Goal: Transaction & Acquisition: Purchase product/service

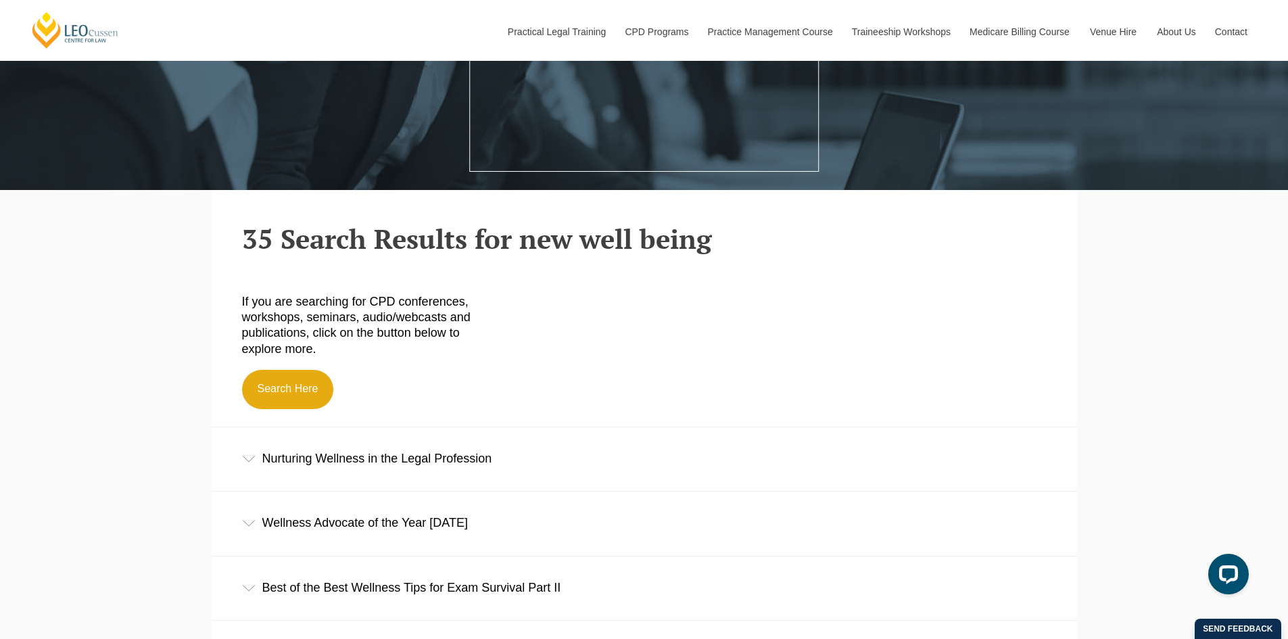
scroll to position [338, 0]
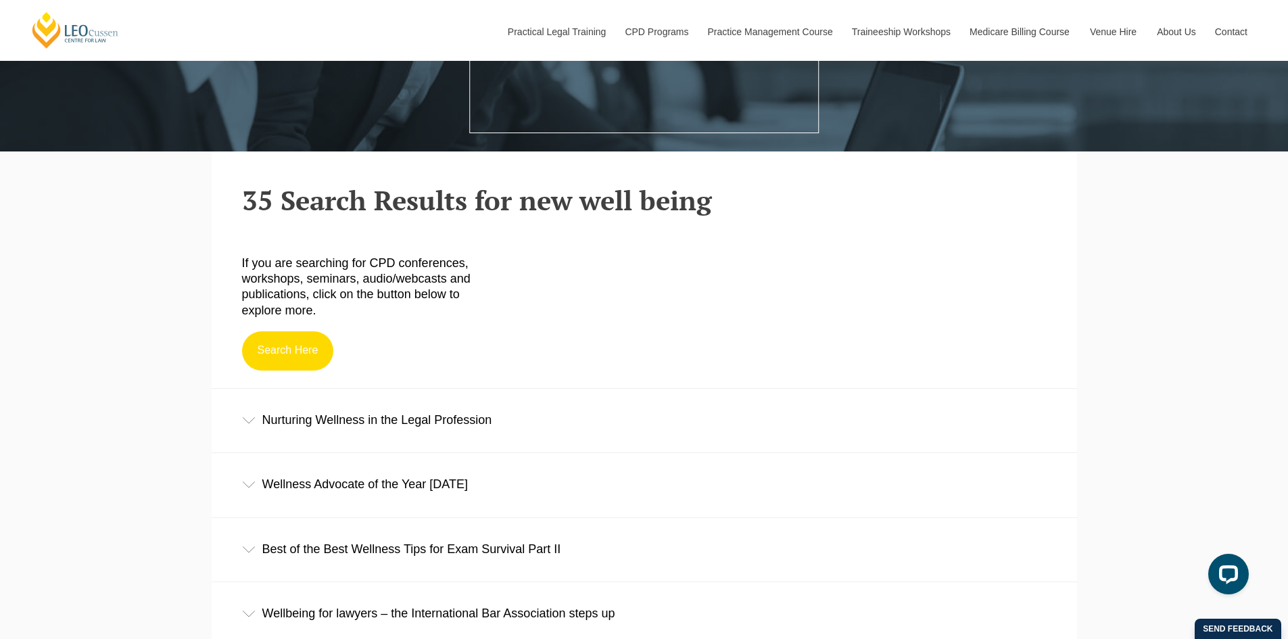
click at [284, 353] on link "Search Here" at bounding box center [288, 350] width 92 height 39
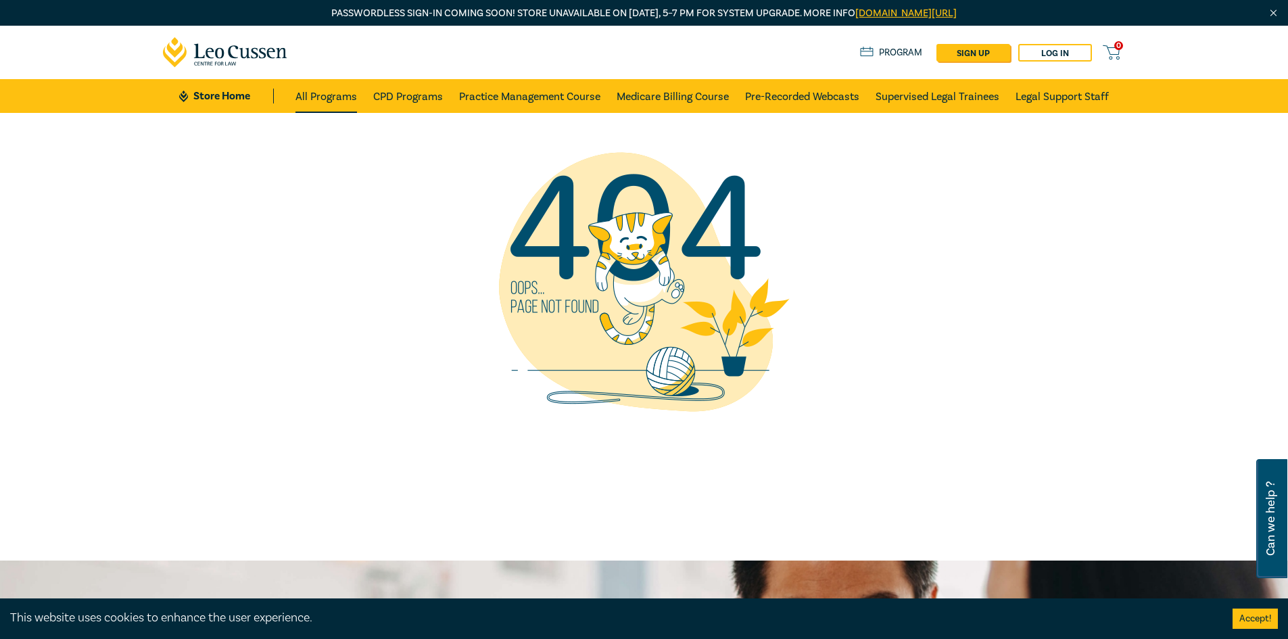
click at [337, 97] on link "All Programs" at bounding box center [327, 96] width 62 height 34
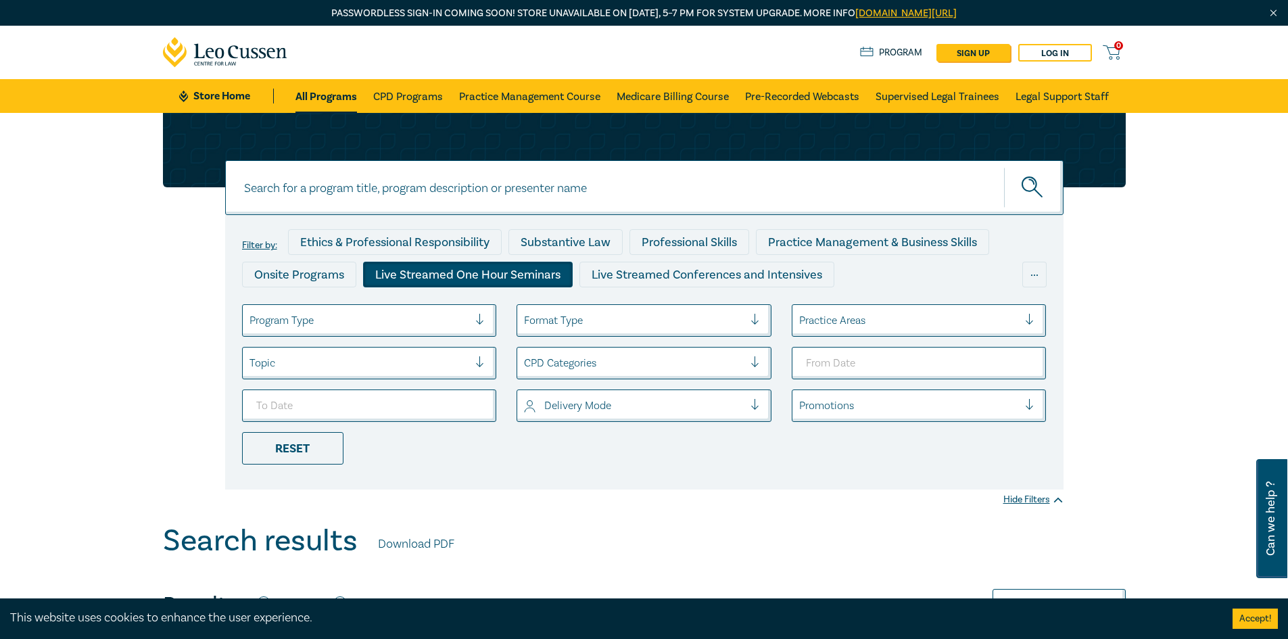
click at [471, 273] on div "Live Streamed One Hour Seminars" at bounding box center [468, 275] width 210 height 26
click at [292, 453] on div "Reset" at bounding box center [292, 448] width 101 height 32
click at [632, 314] on div at bounding box center [634, 321] width 220 height 18
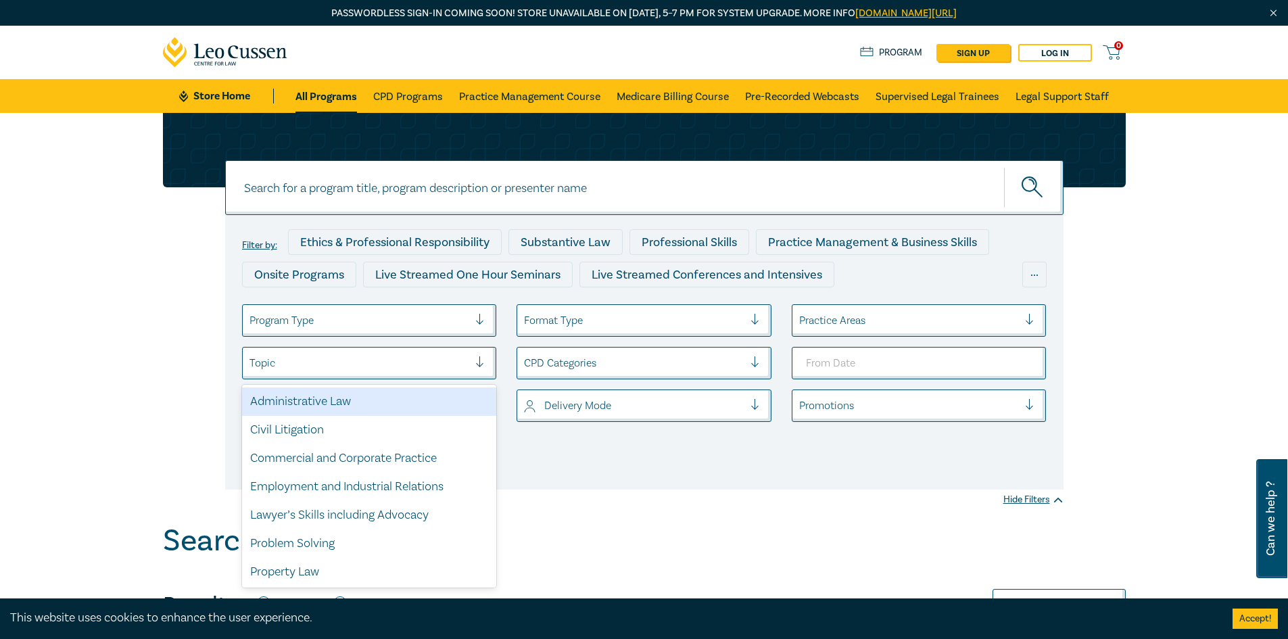
click at [330, 363] on div at bounding box center [360, 363] width 220 height 18
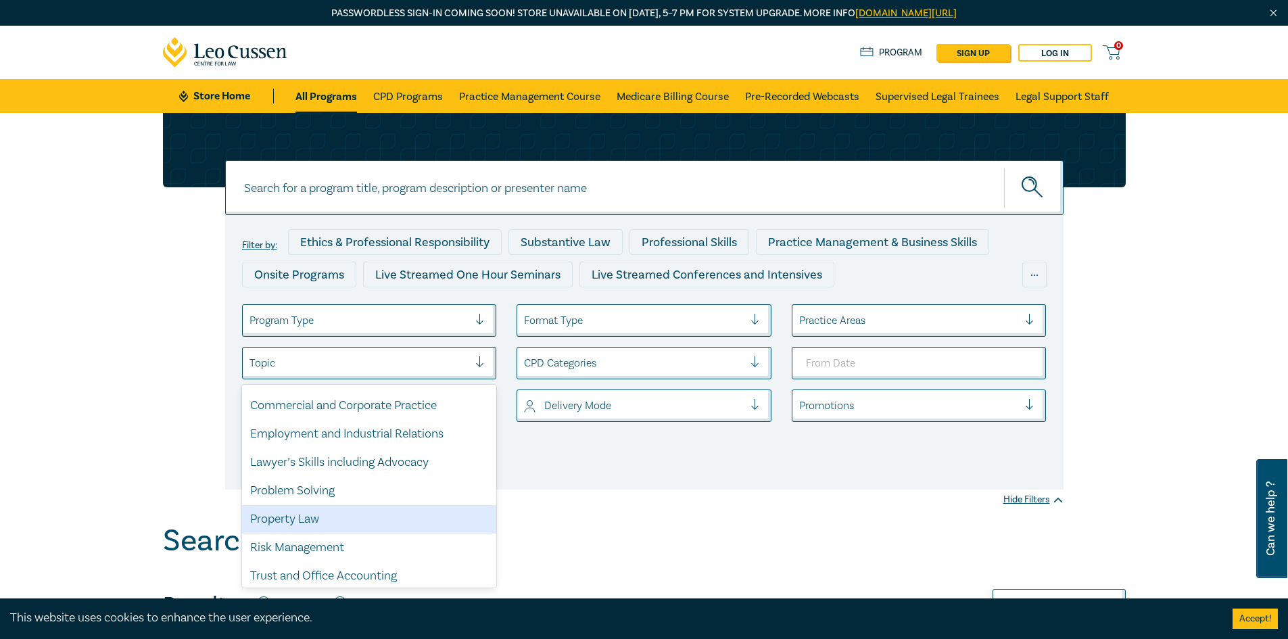
scroll to position [103, 0]
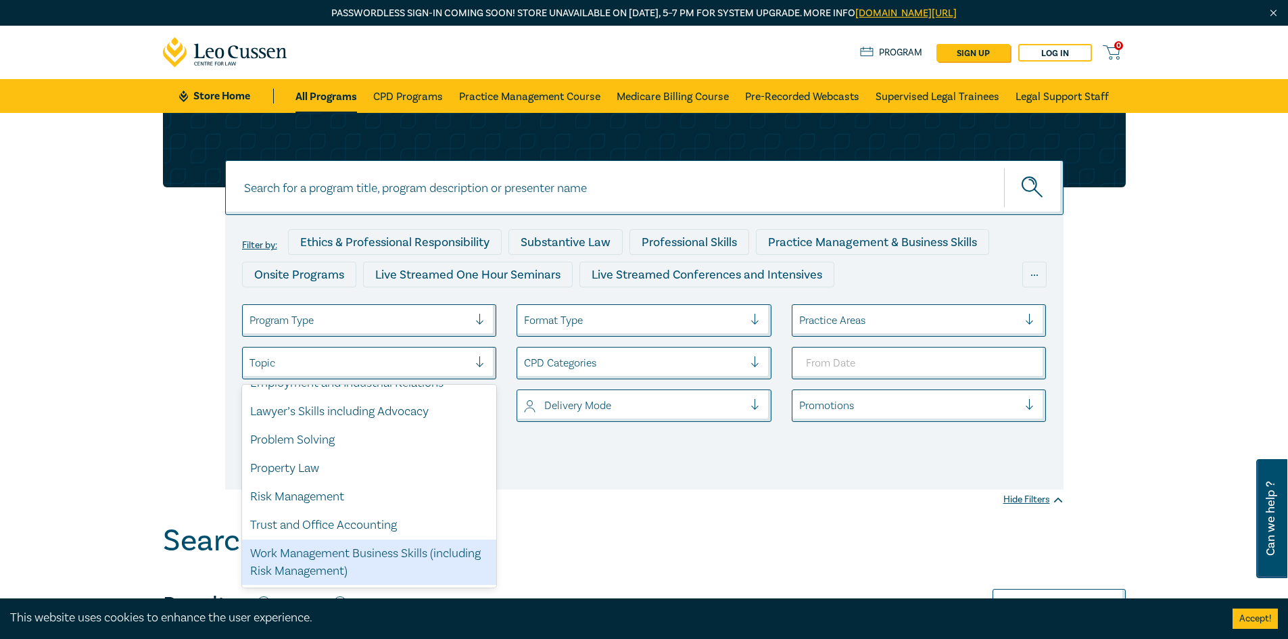
click at [659, 551] on div "Search results Download PDF" at bounding box center [644, 544] width 963 height 42
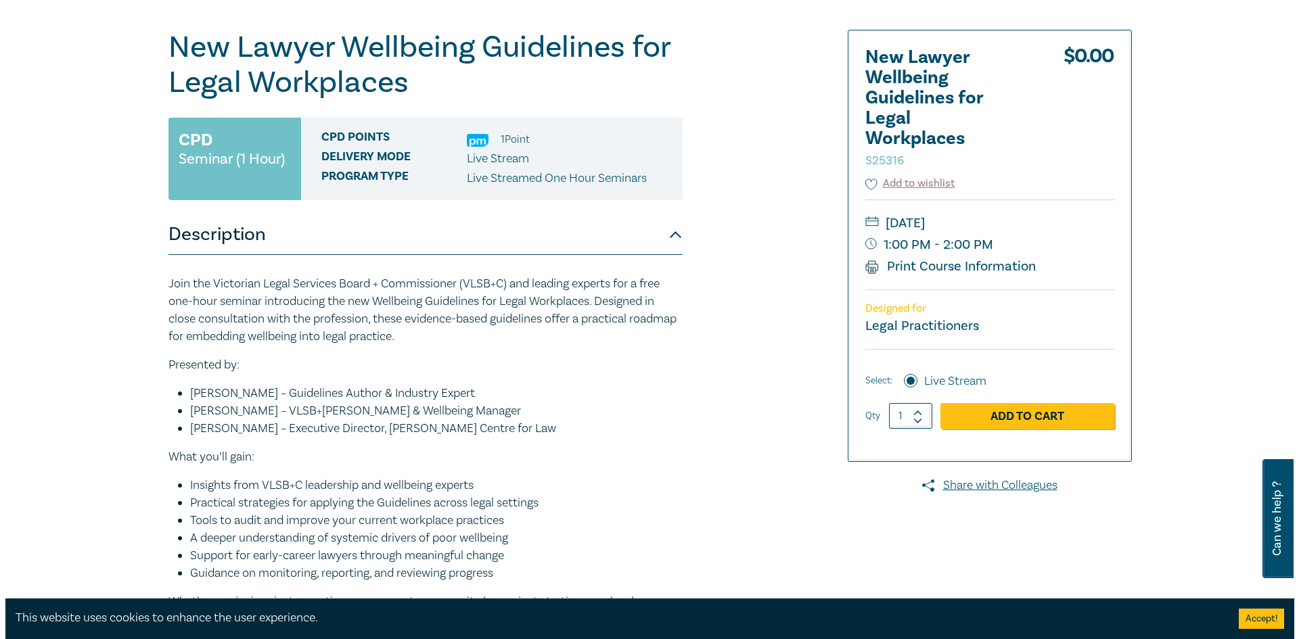
scroll to position [135, 0]
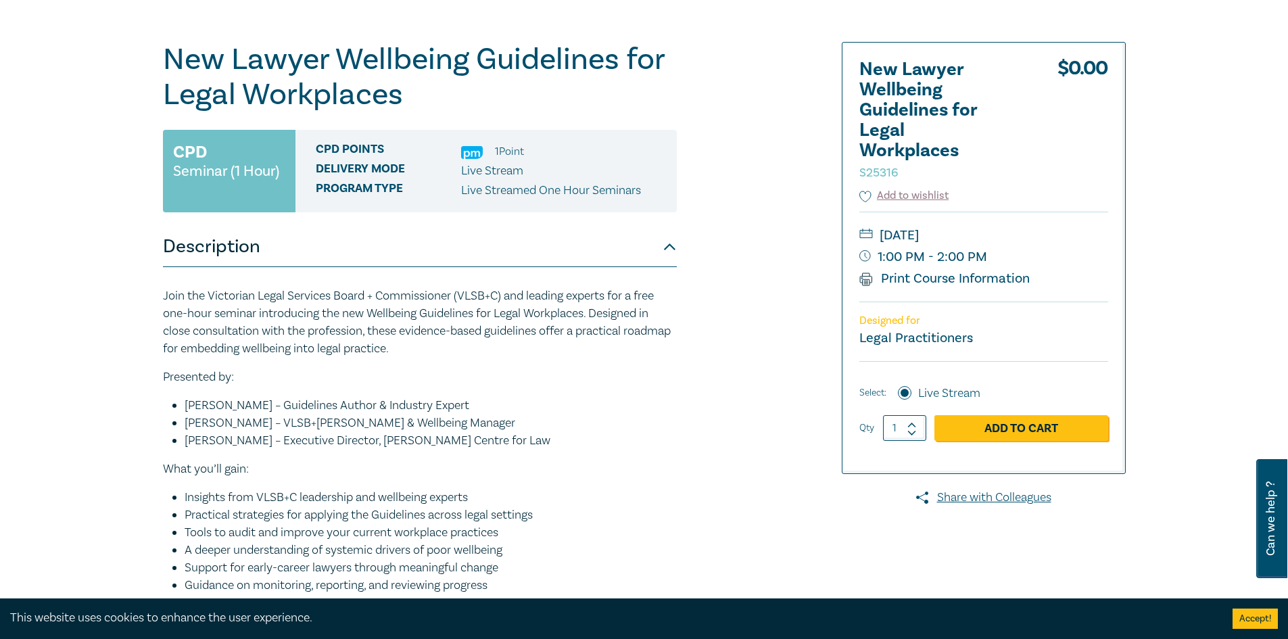
click at [913, 425] on icon at bounding box center [912, 425] width 9 height 6
type input "2"
click at [1011, 425] on link "Add to Cart" at bounding box center [1022, 428] width 174 height 26
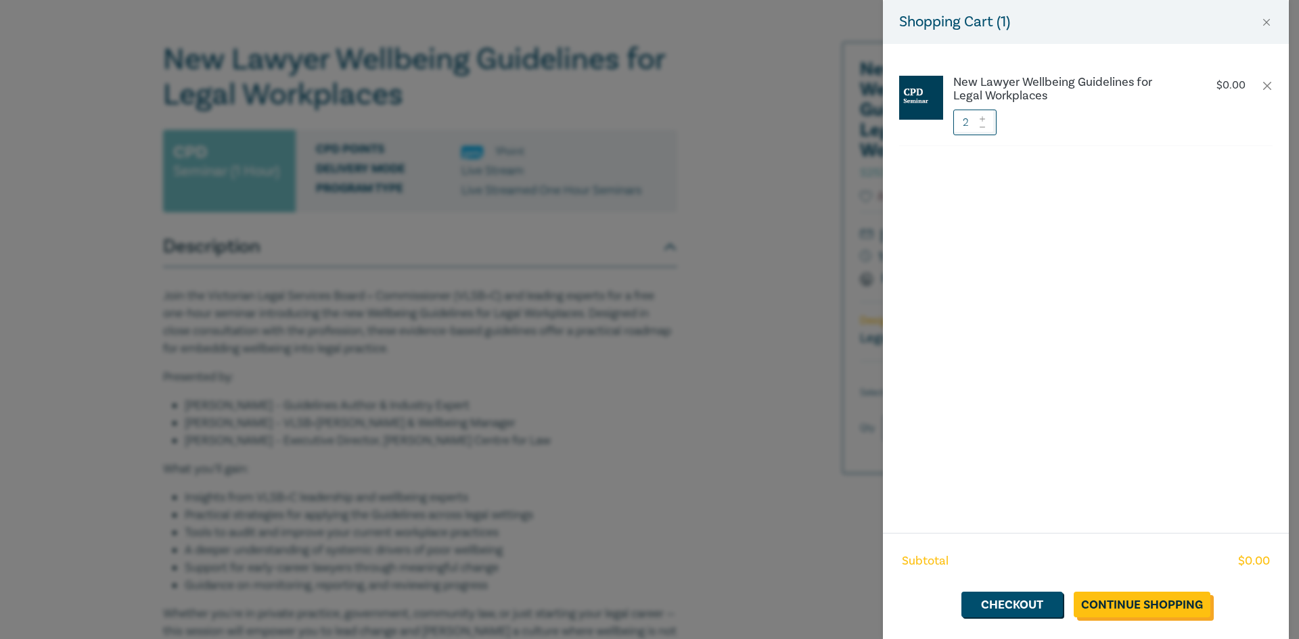
click at [1146, 605] on link "Continue Shopping" at bounding box center [1141, 605] width 137 height 26
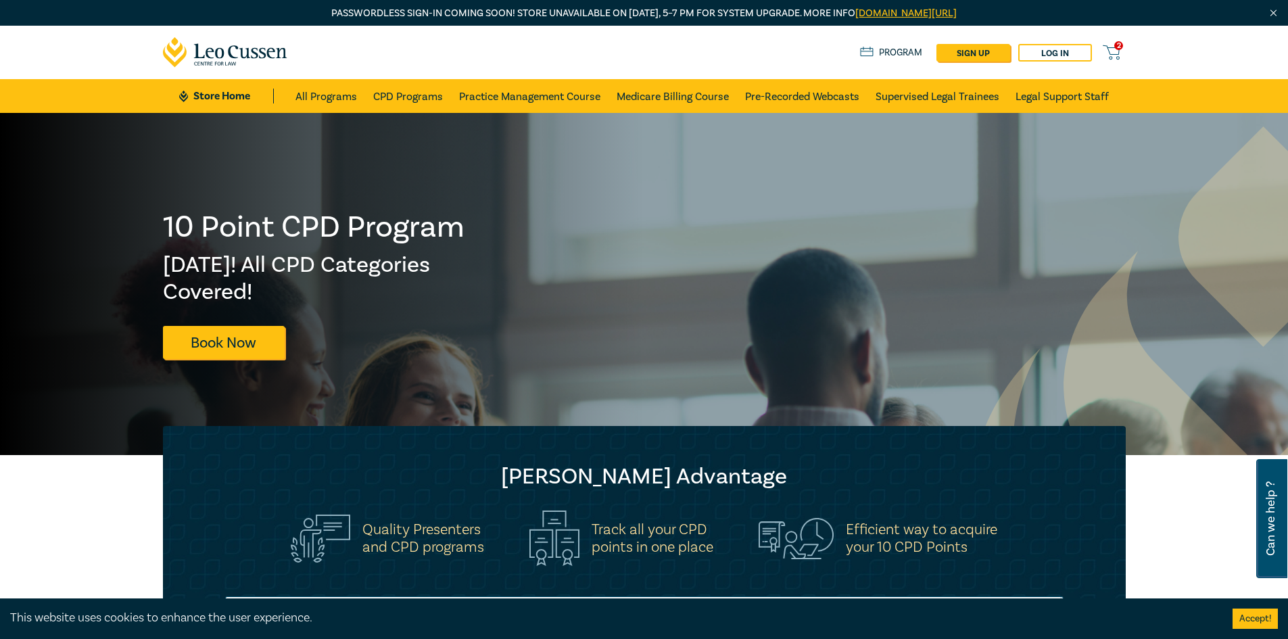
click at [1119, 49] on span "2" at bounding box center [1119, 45] width 9 height 9
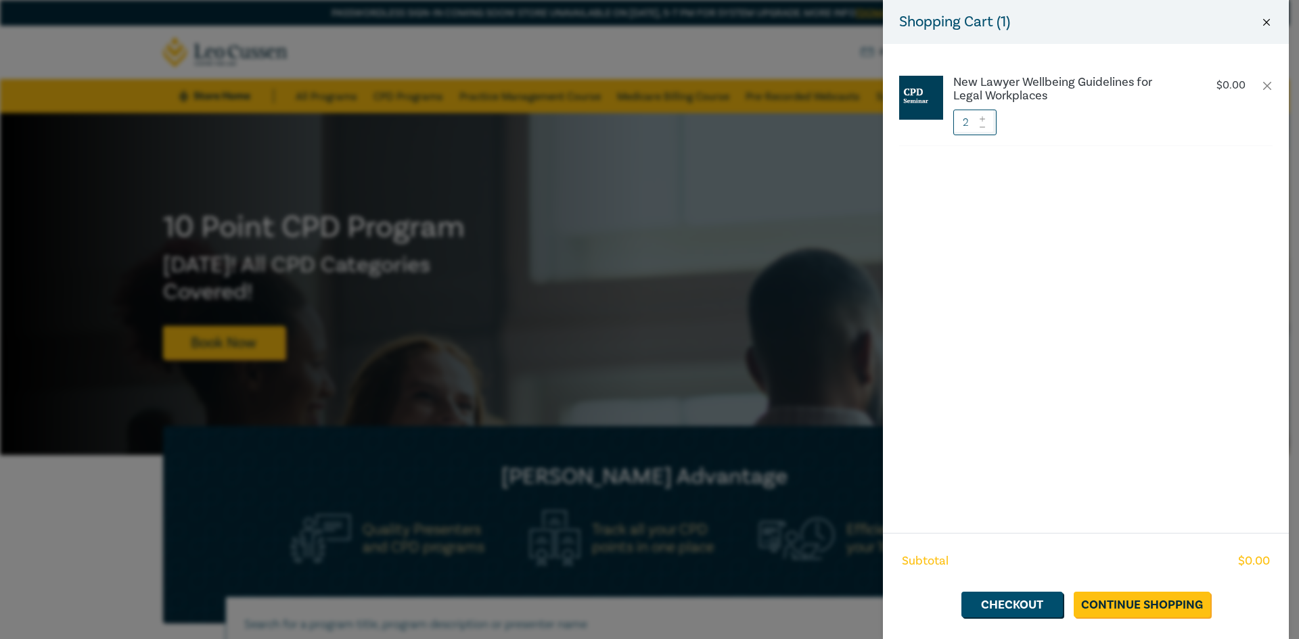
click at [1261, 20] on button "Close" at bounding box center [1266, 22] width 12 height 12
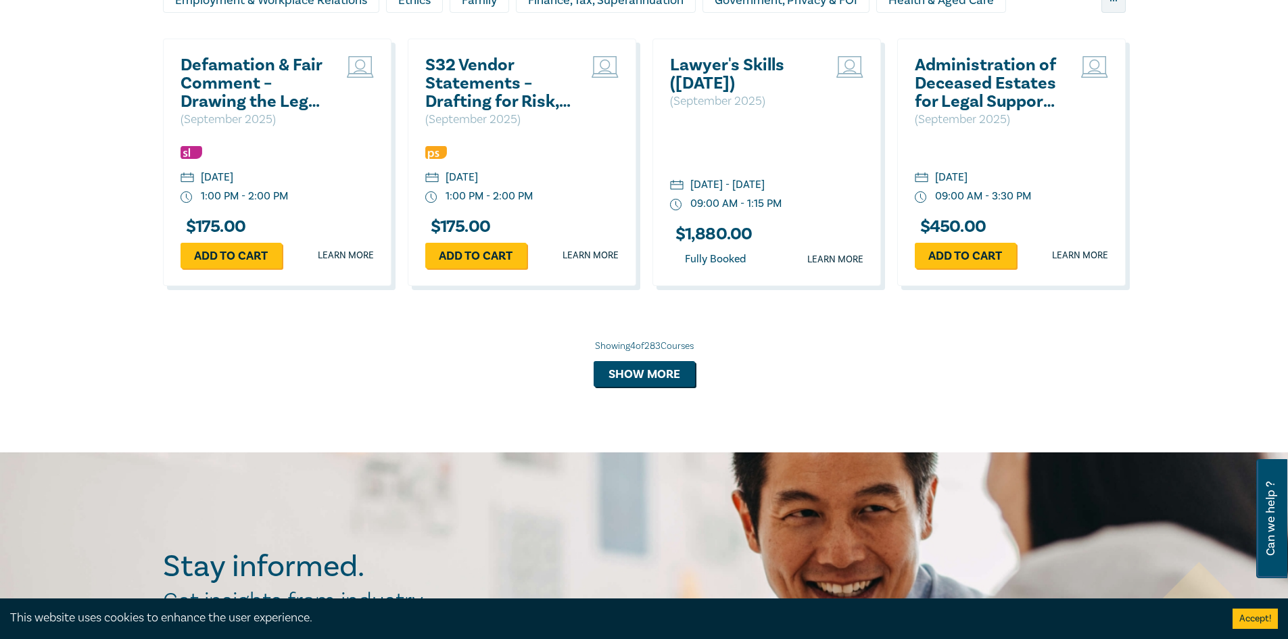
scroll to position [1082, 0]
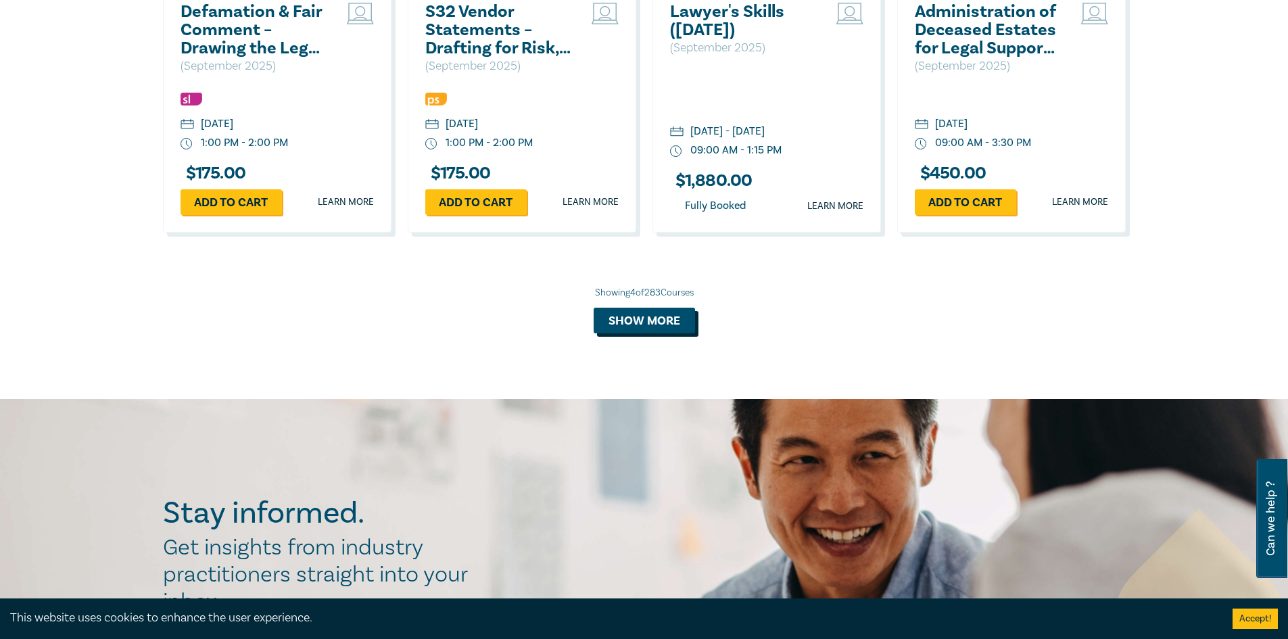
click at [650, 333] on button "Show more" at bounding box center [644, 321] width 101 height 26
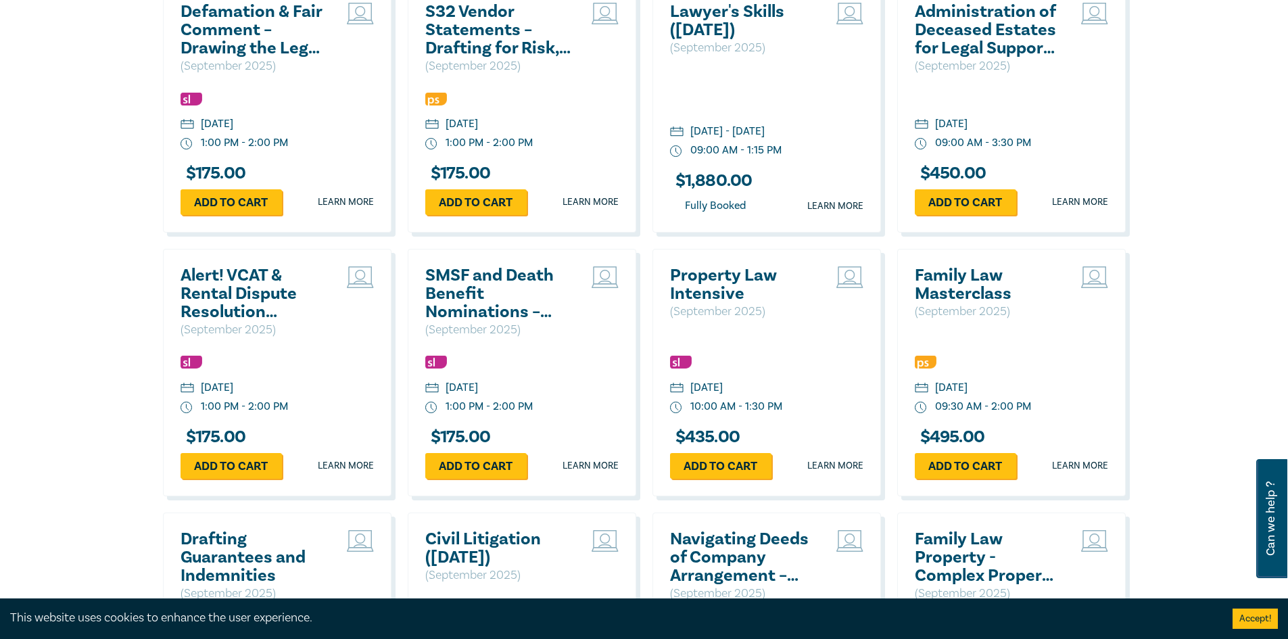
click at [650, 327] on div "Property Law Intensive ( [DATE] ) [DATE] 10:00 AM - 1:30 PM $ 435.00 Add to car…" at bounding box center [767, 373] width 245 height 248
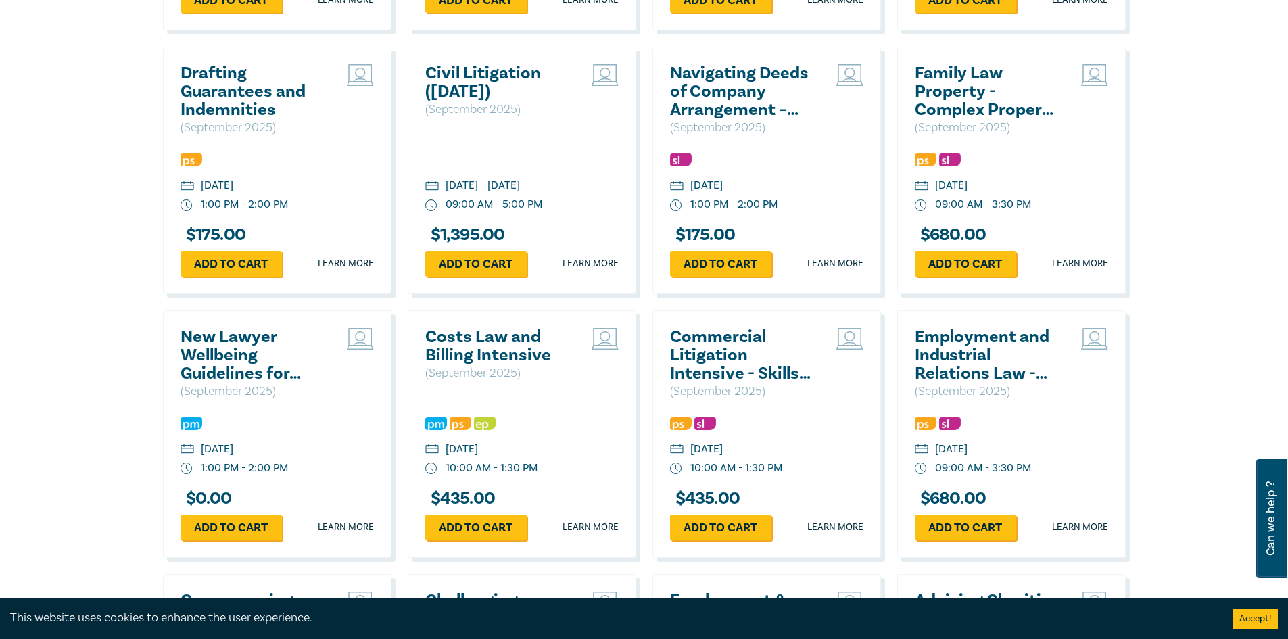
scroll to position [1556, 0]
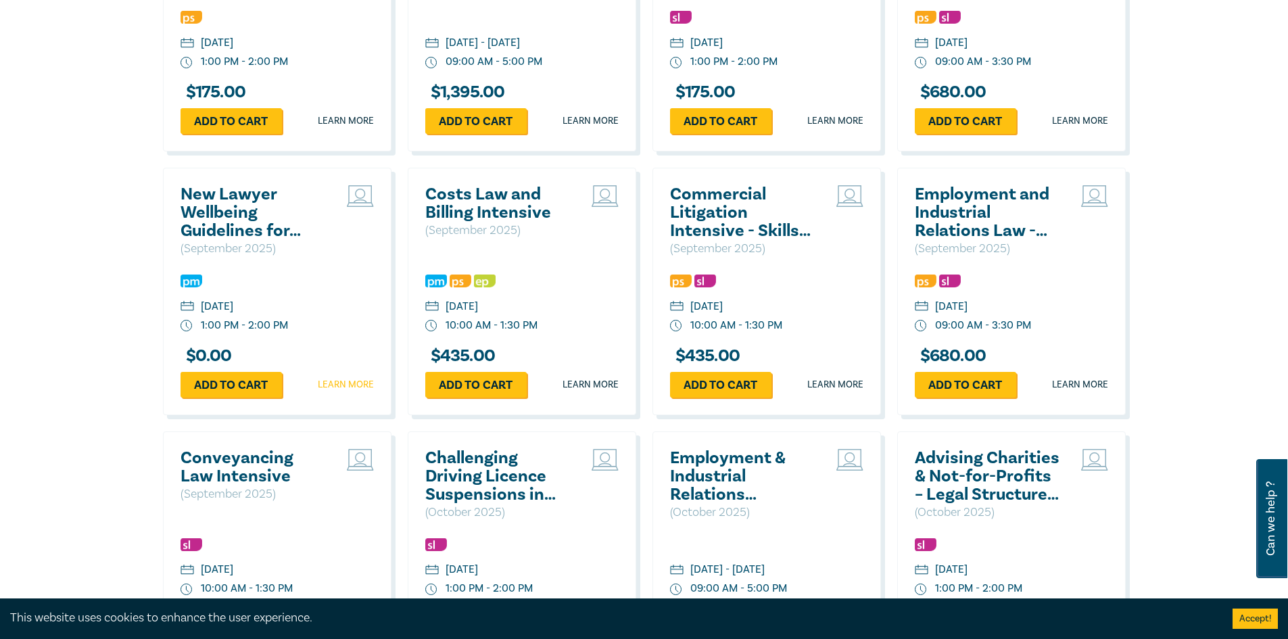
click at [348, 379] on link "Learn more" at bounding box center [346, 385] width 56 height 14
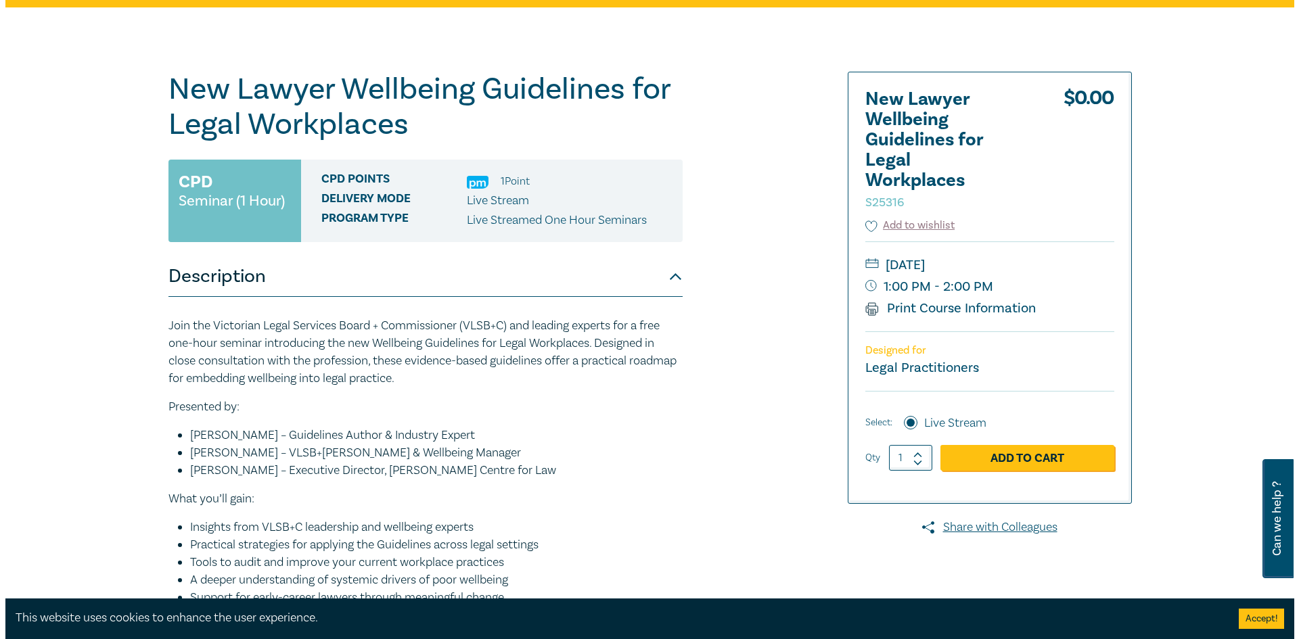
scroll to position [135, 0]
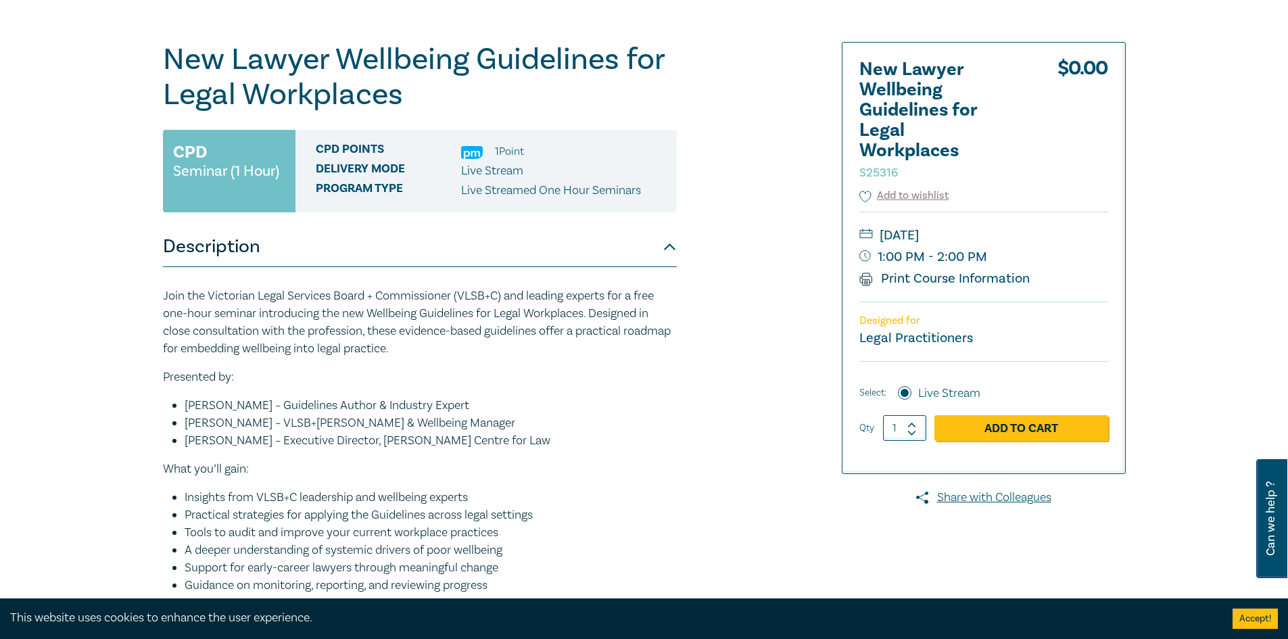
click at [912, 423] on icon at bounding box center [912, 425] width 9 height 6
type input "2"
click at [1024, 428] on link "Add to Cart" at bounding box center [1022, 428] width 174 height 26
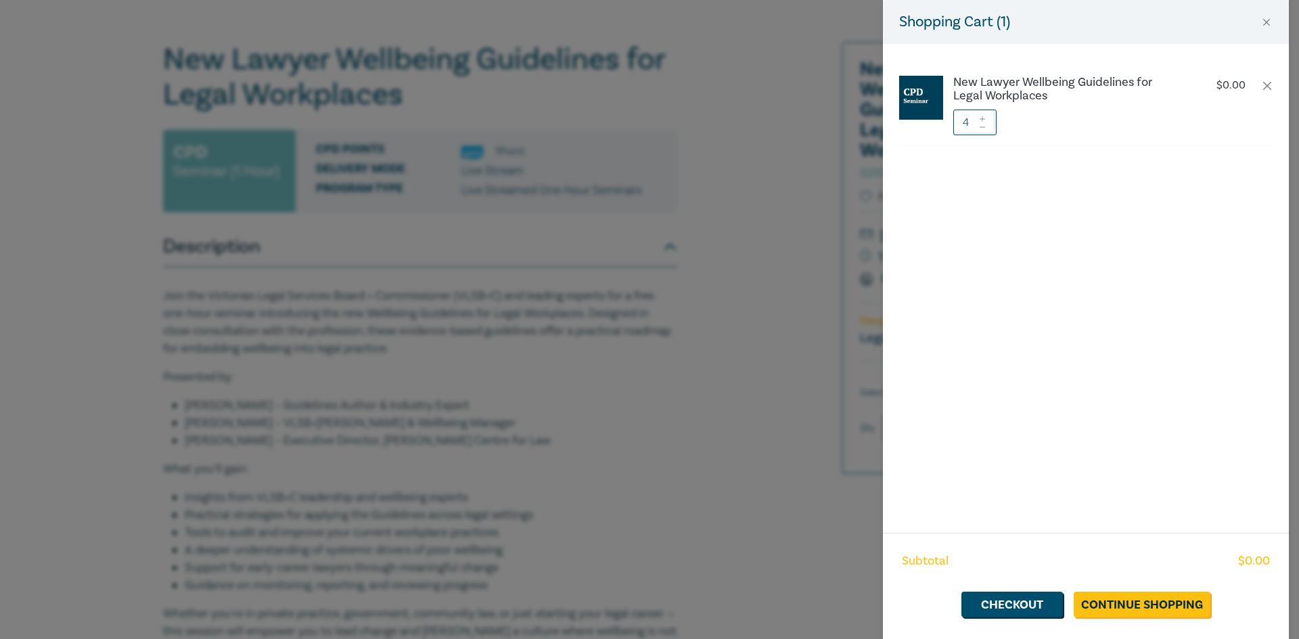
click at [981, 125] on icon at bounding box center [981, 126] width 9 height 5
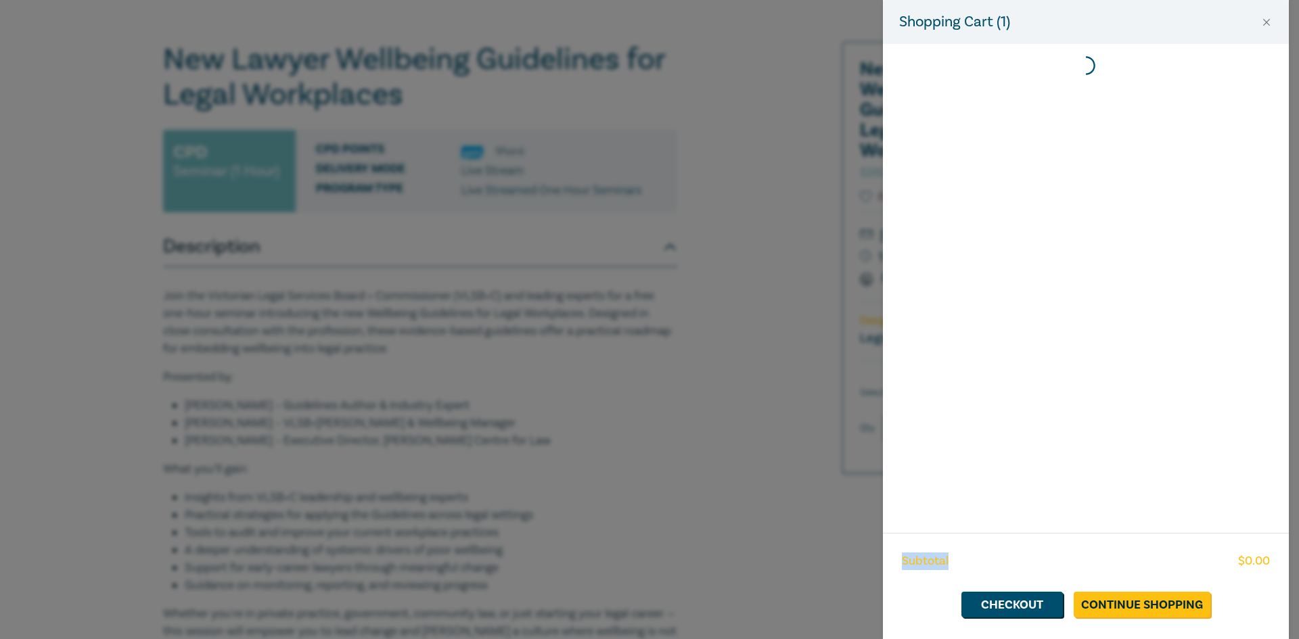
click at [981, 125] on div at bounding box center [1086, 288] width 406 height 489
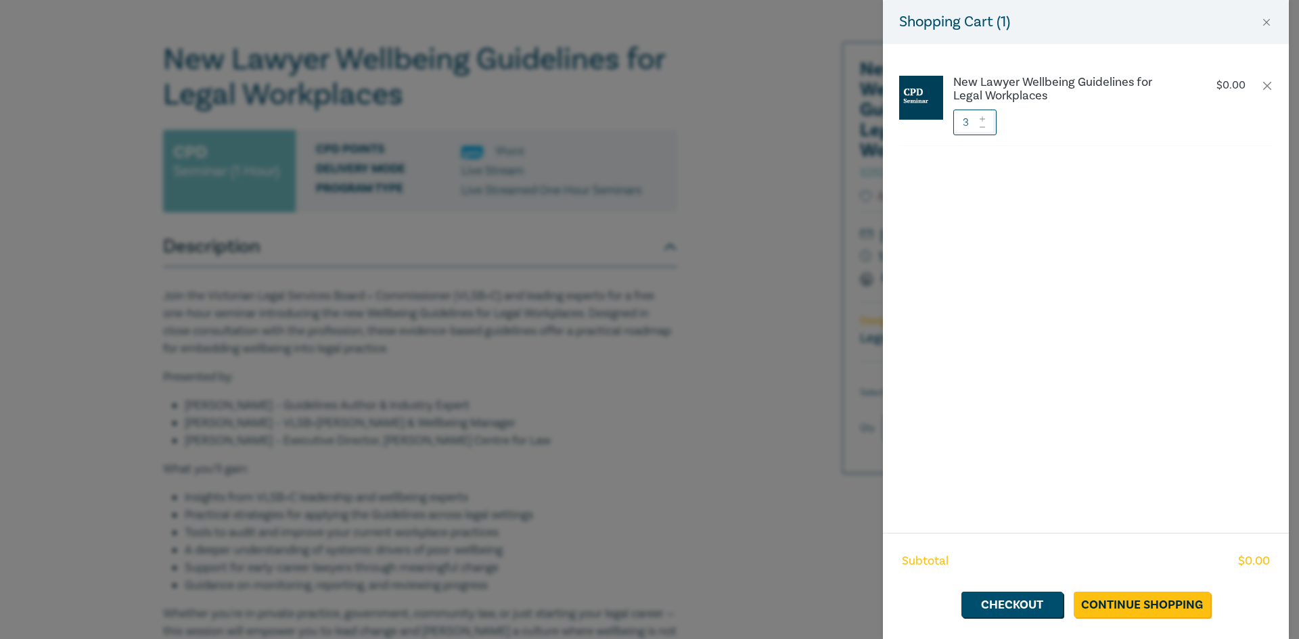
click at [981, 125] on icon at bounding box center [981, 126] width 9 height 5
click at [1016, 604] on link "Checkout" at bounding box center [1011, 605] width 101 height 26
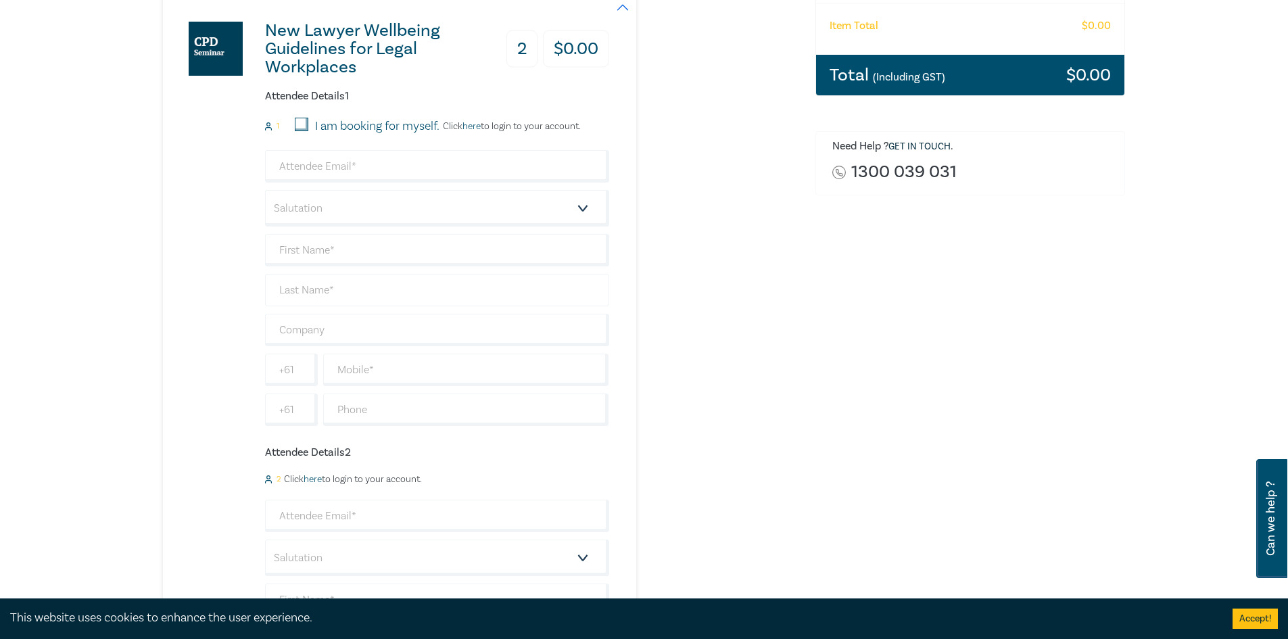
scroll to position [271, 0]
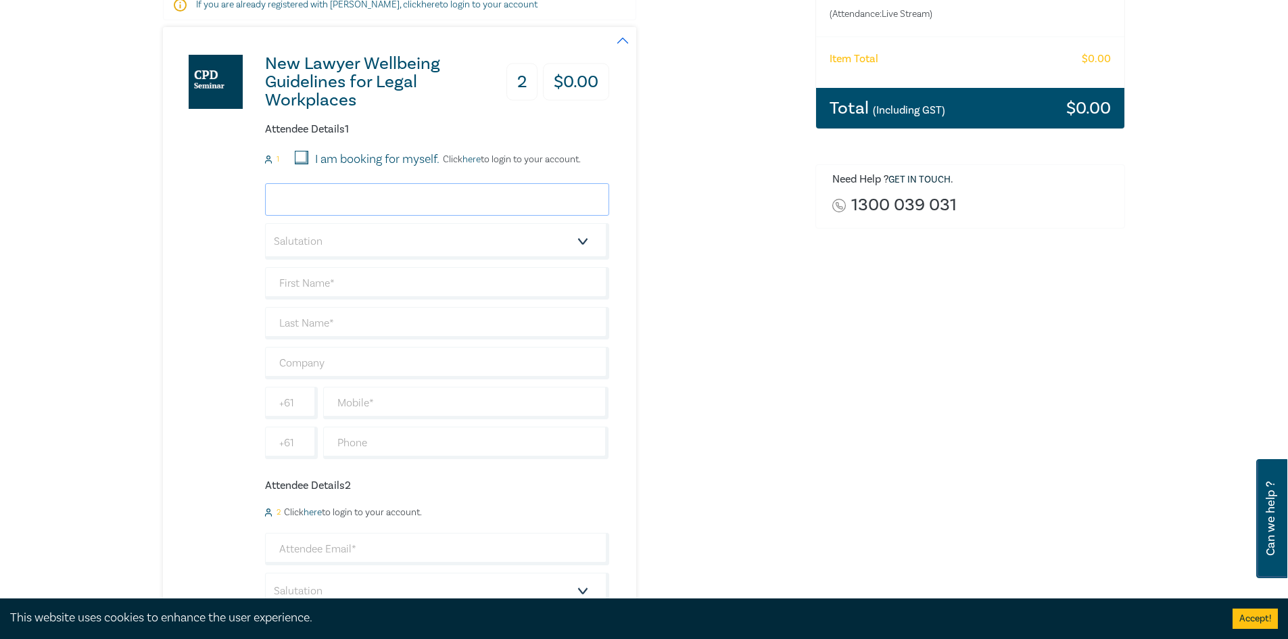
click at [310, 200] on input "email" at bounding box center [437, 199] width 344 height 32
click at [855, 440] on div "Order New Lawyer Wellbeing Guidelines for Legal Workplaces (Attendance: Live St…" at bounding box center [971, 422] width 327 height 1042
click at [333, 204] on input "email" at bounding box center [437, 199] width 344 height 32
type input "[PERSON_NAME][EMAIL_ADDRESS][DOMAIN_NAME]"
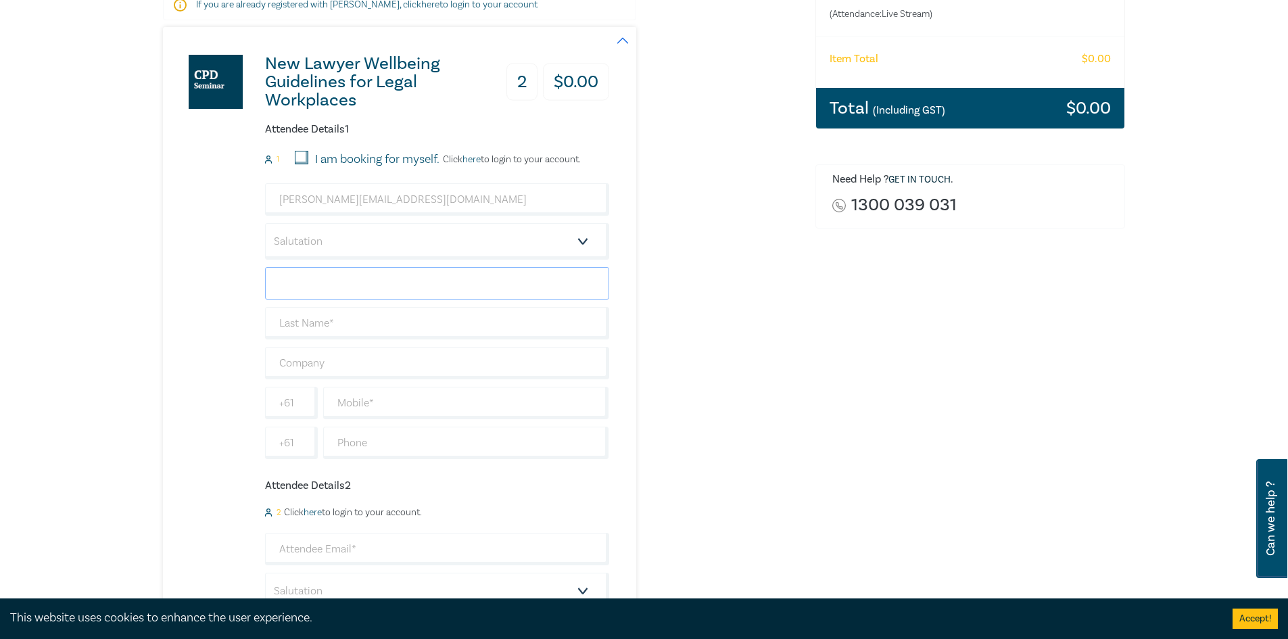
click at [338, 282] on input "text" at bounding box center [437, 283] width 344 height 32
type input "[PERSON_NAME]"
type input "walshe"
type input "SB LAW PARTNERS"
click at [387, 406] on input "text" at bounding box center [466, 403] width 286 height 32
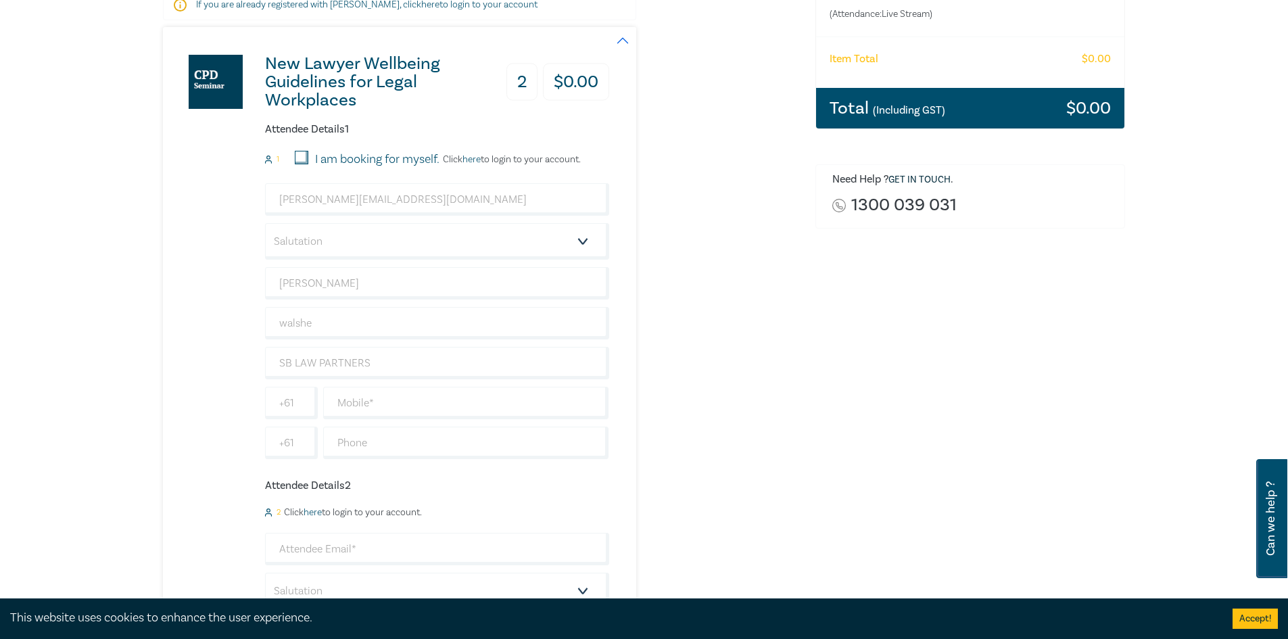
click at [206, 371] on div "New Lawyer Wellbeing Guidelines for Legal Workplaces 2 $ 0.00 Attendee Details …" at bounding box center [386, 433] width 446 height 813
click at [379, 406] on input "text" at bounding box center [466, 403] width 286 height 32
type input "046879706"
click at [369, 442] on input "text" at bounding box center [466, 443] width 286 height 32
type input "94892488"
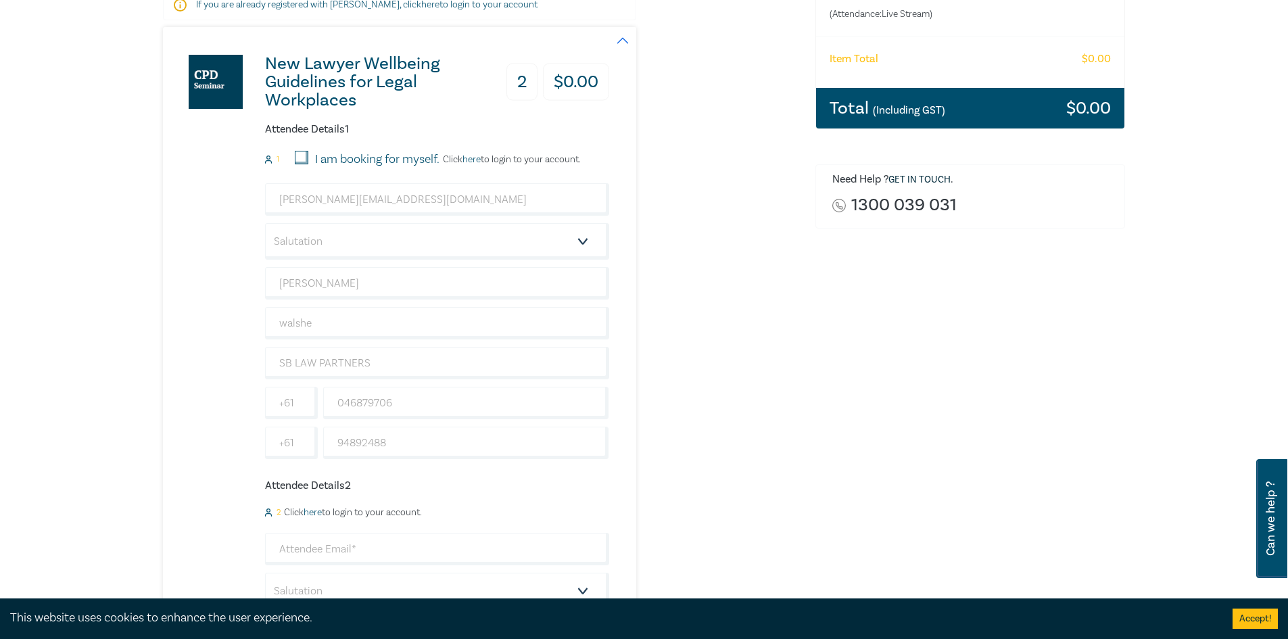
click at [450, 509] on div "2 I am booking for myself. Click here to login to your account." at bounding box center [437, 512] width 344 height 11
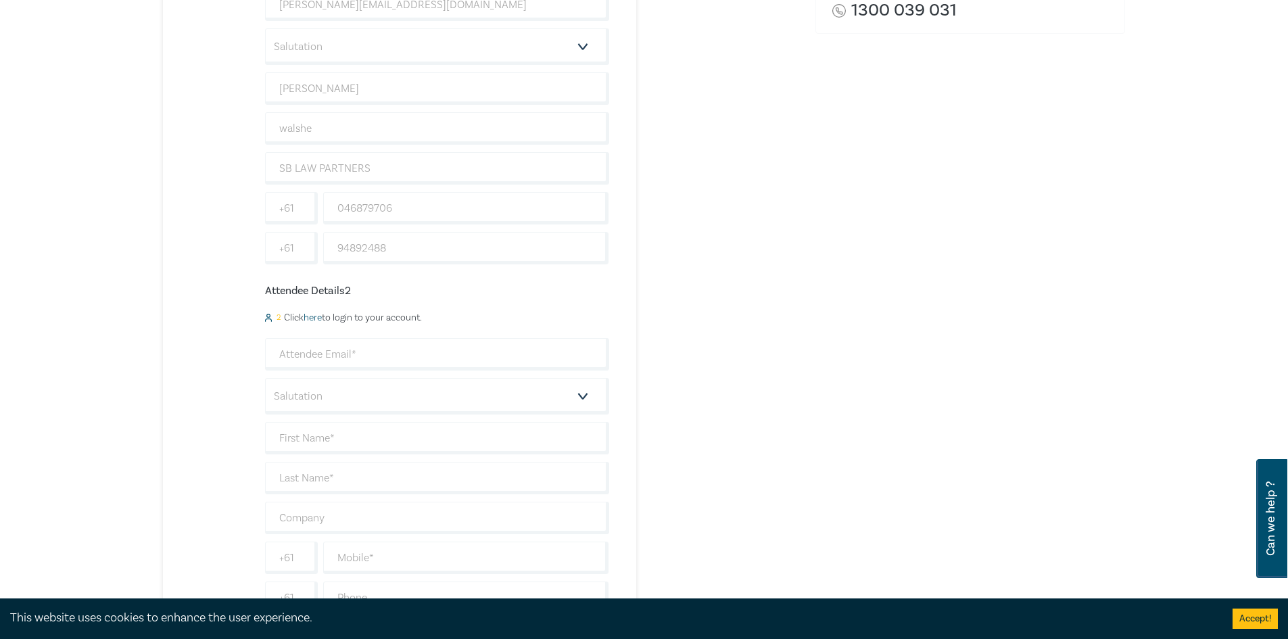
scroll to position [473, 0]
click at [314, 346] on input "email" at bounding box center [437, 346] width 344 height 32
type input "elle"
click at [327, 348] on input "elle" at bounding box center [437, 346] width 344 height 32
drag, startPoint x: 327, startPoint y: 348, endPoint x: 239, endPoint y: 344, distance: 88.1
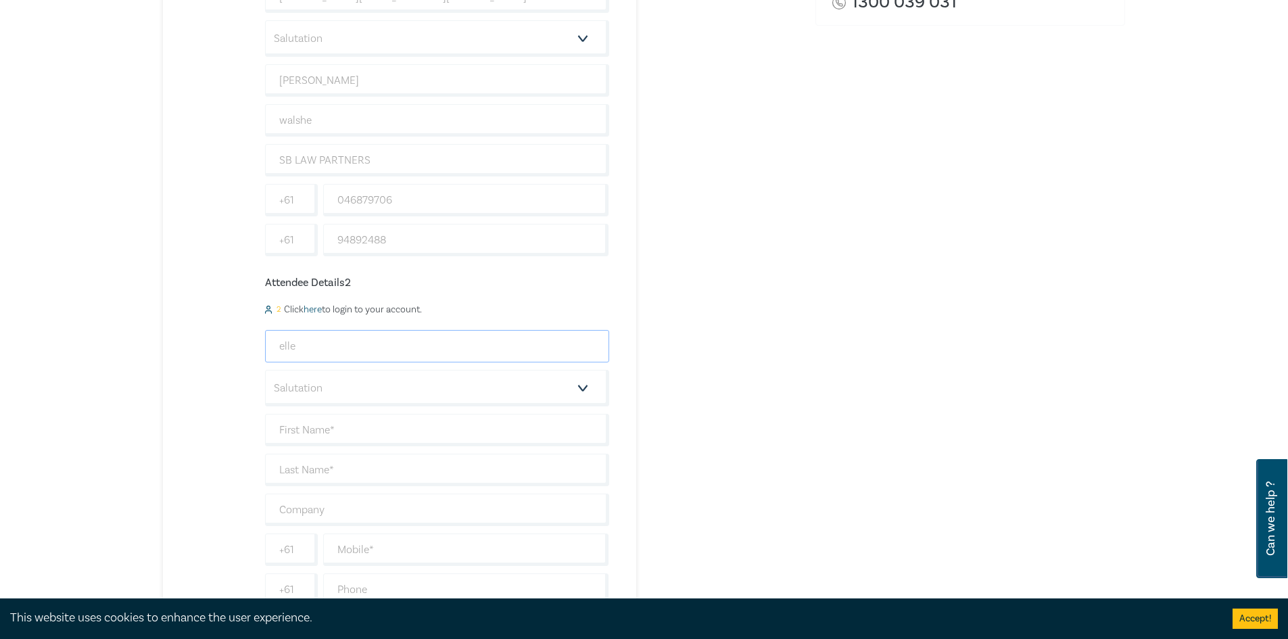
click at [239, 344] on div "New Lawyer Wellbeing Guidelines for Legal Workplaces 2 $ 0.00 Attendee Details …" at bounding box center [386, 230] width 446 height 813
type input "[EMAIL_ADDRESS][DOMAIN_NAME]"
click at [335, 423] on input "text" at bounding box center [437, 430] width 344 height 32
type input "elle"
click at [310, 435] on input "elle" at bounding box center [437, 430] width 344 height 32
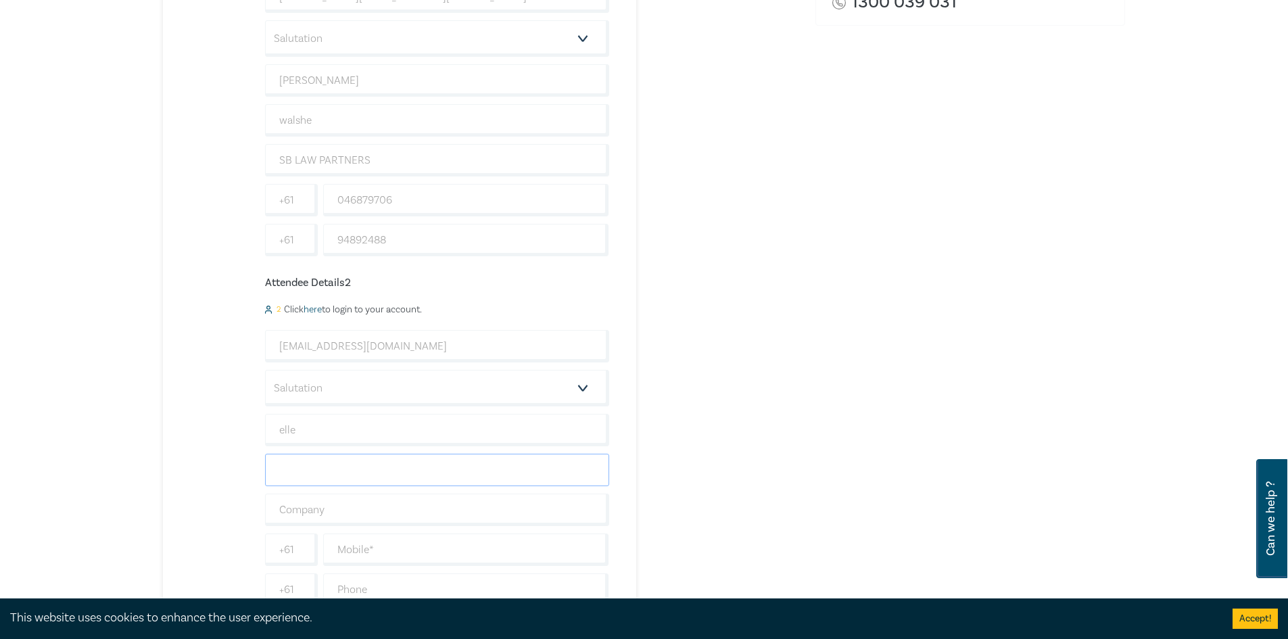
click at [306, 458] on input "text" at bounding box center [437, 470] width 344 height 32
type input "g"
type input "[PERSON_NAME]"
type input "SB LAW PARTNERS"
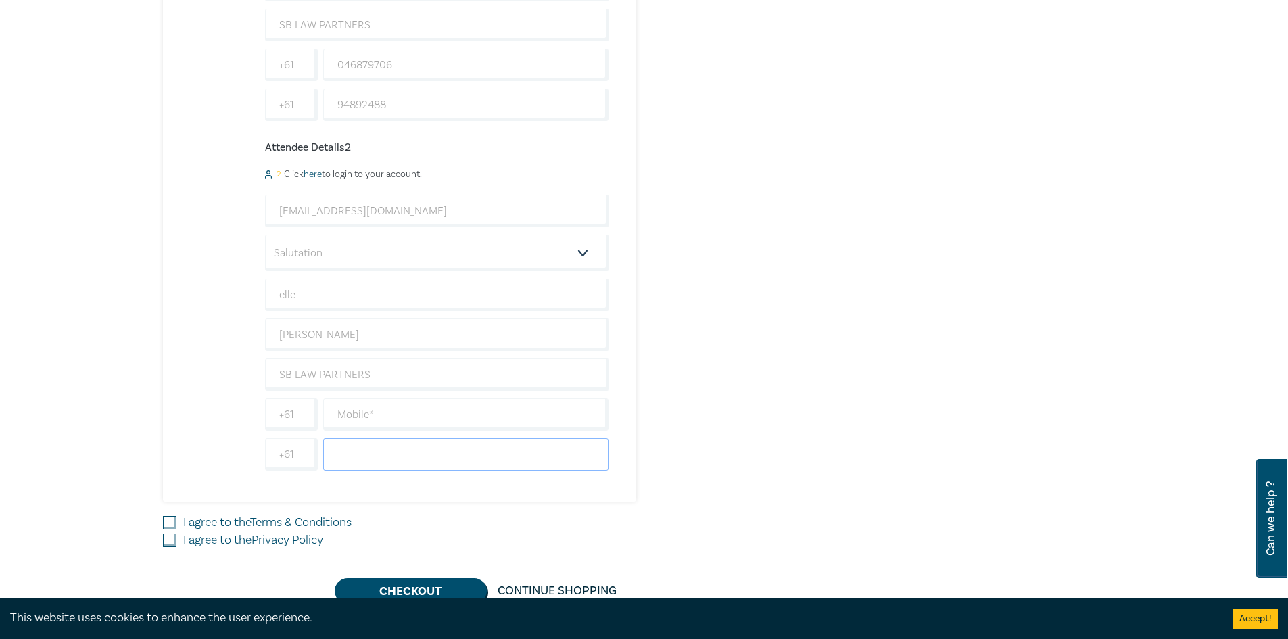
click at [363, 454] on input "text" at bounding box center [466, 454] width 286 height 32
type input "94892488"
click at [176, 521] on input "I agree to the Terms & Conditions" at bounding box center [170, 523] width 14 height 14
checkbox input "true"
click at [171, 539] on input "I agree to the Privacy Policy" at bounding box center [170, 541] width 14 height 14
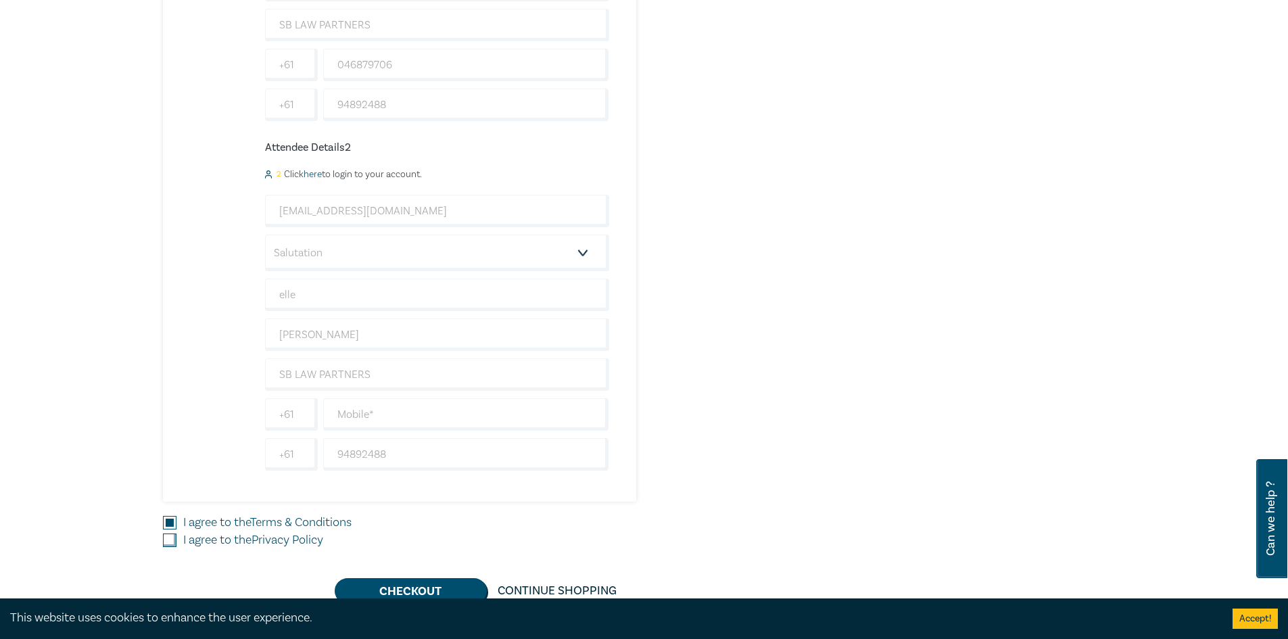
checkbox input "true"
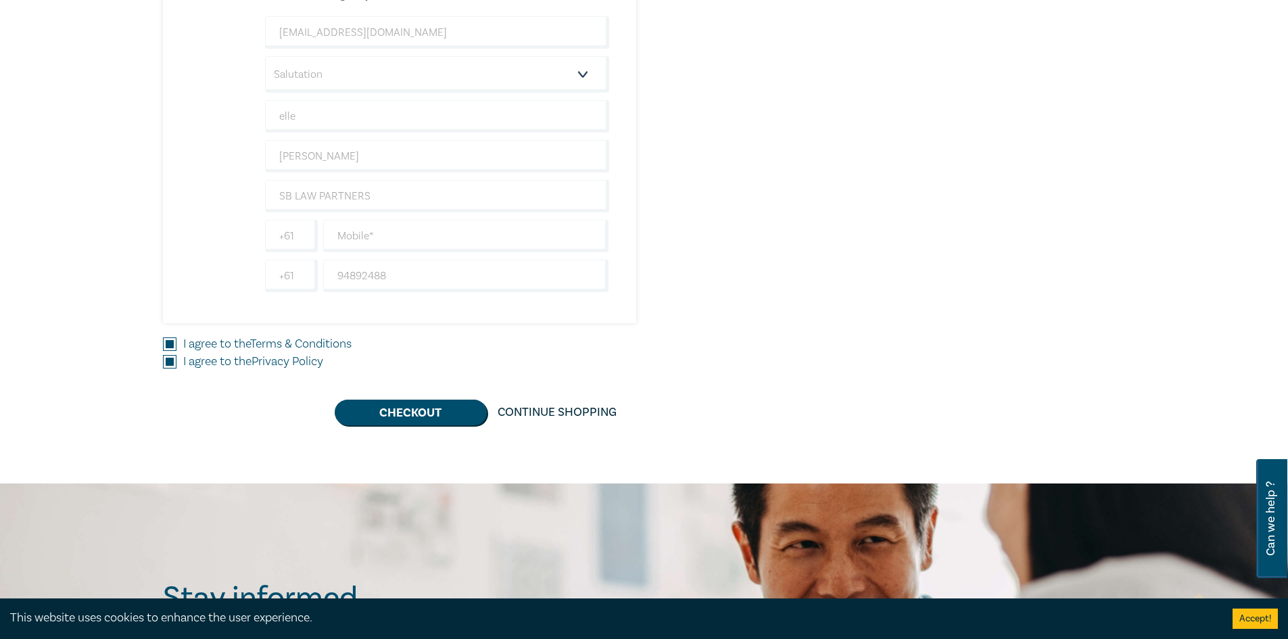
scroll to position [879, 0]
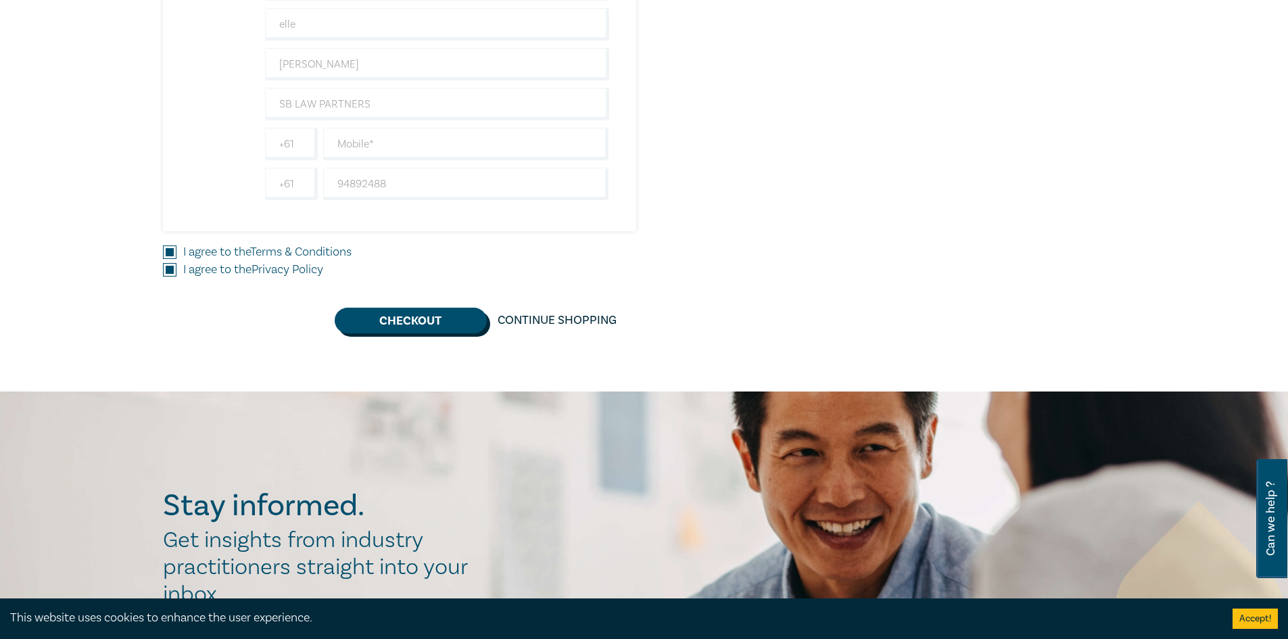
click at [404, 331] on button "Checkout" at bounding box center [411, 321] width 152 height 26
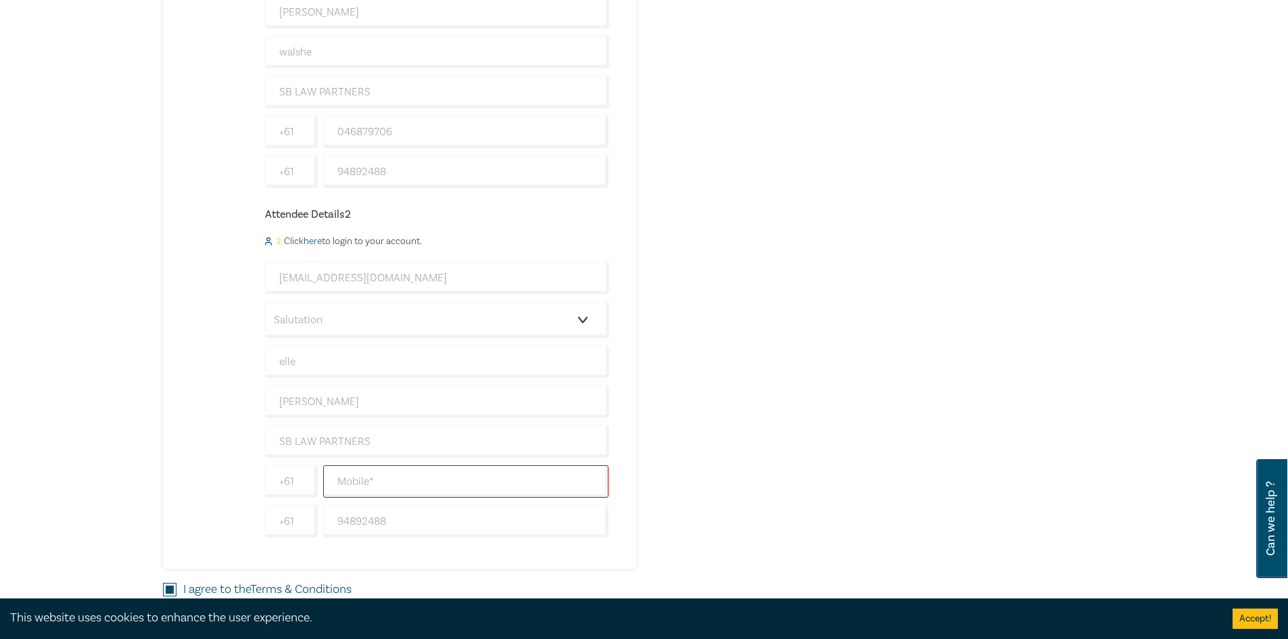
scroll to position [609, 0]
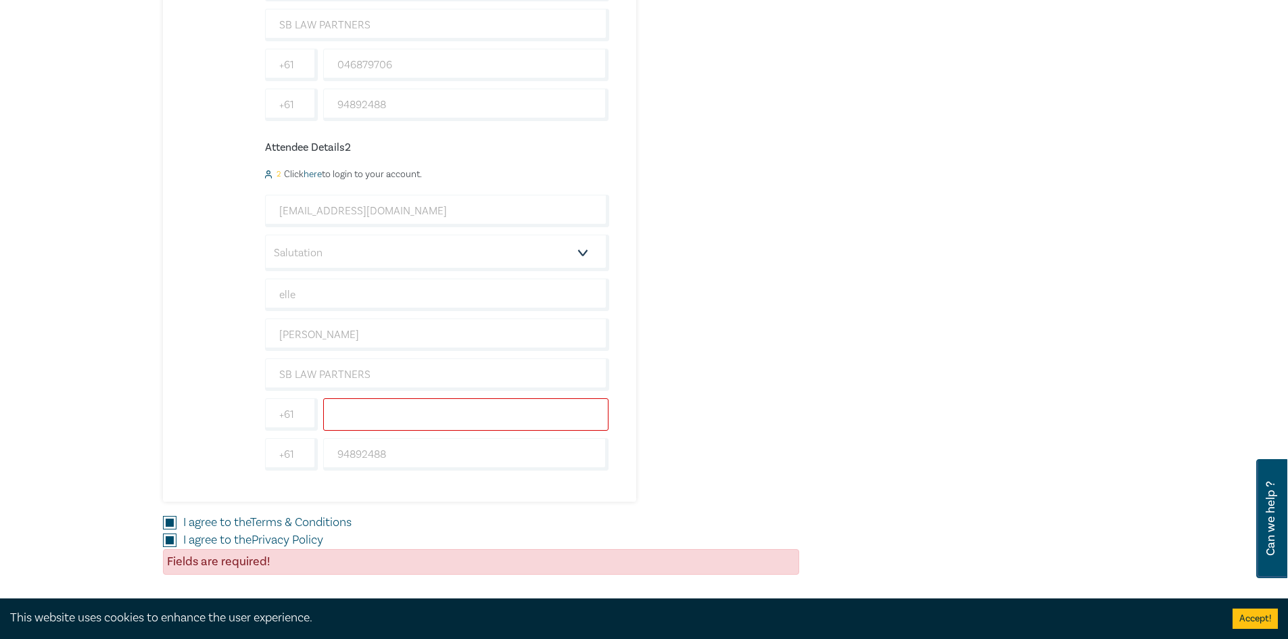
click at [373, 414] on input "text" at bounding box center [466, 414] width 286 height 32
type input "0412004115"
type input "[GEOGRAPHIC_DATA]"
drag, startPoint x: 444, startPoint y: 416, endPoint x: 321, endPoint y: 411, distance: 123.2
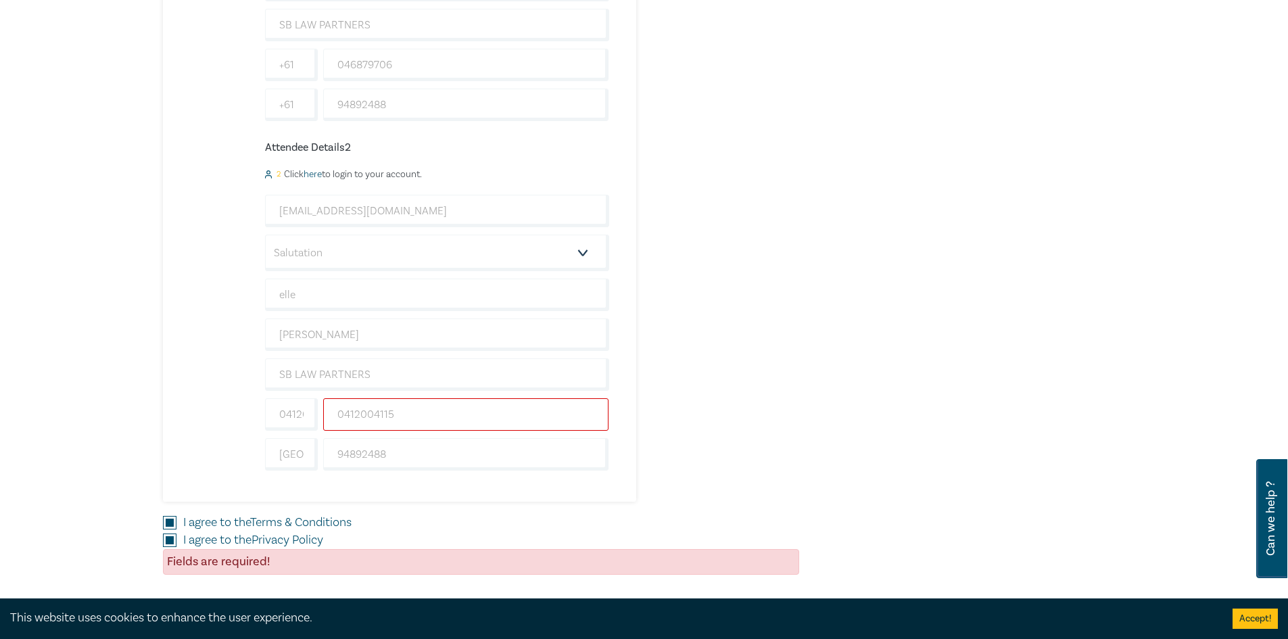
click at [321, 411] on div "0412004115" at bounding box center [467, 414] width 292 height 32
click at [289, 424] on input "0412004115" at bounding box center [291, 414] width 53 height 32
drag, startPoint x: 278, startPoint y: 418, endPoint x: 318, endPoint y: 417, distance: 39.9
click at [318, 417] on div "0412004115" at bounding box center [291, 414] width 58 height 32
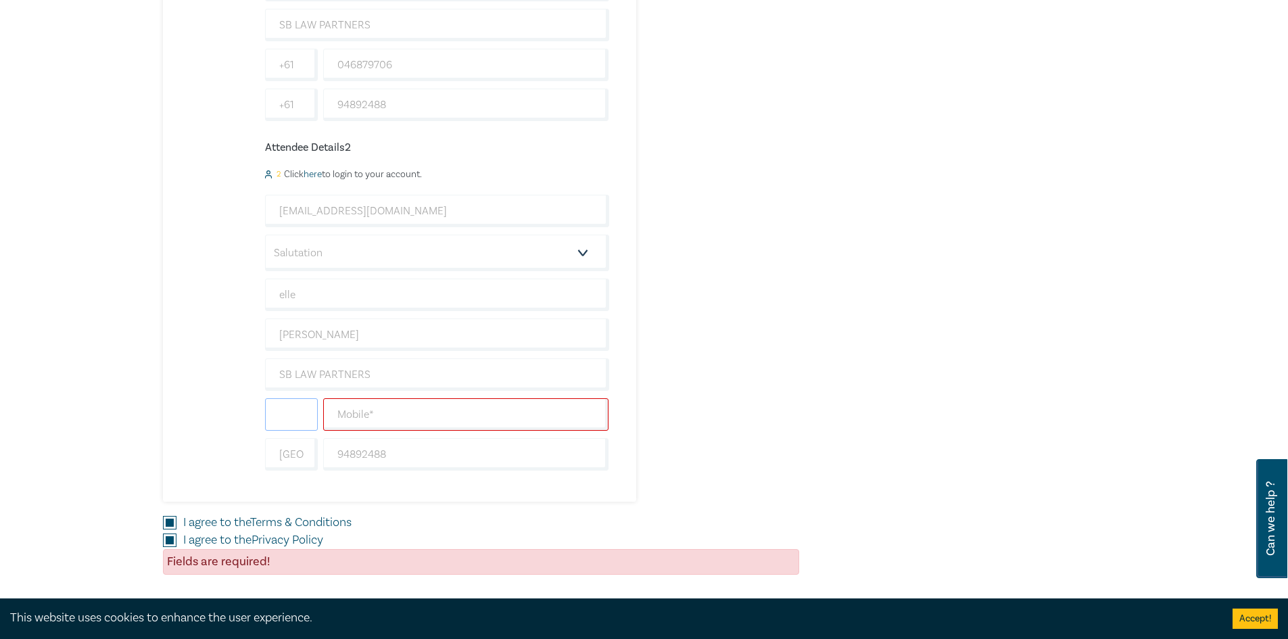
scroll to position [0, 0]
click at [291, 411] on input "text" at bounding box center [291, 414] width 53 height 32
type input "61"
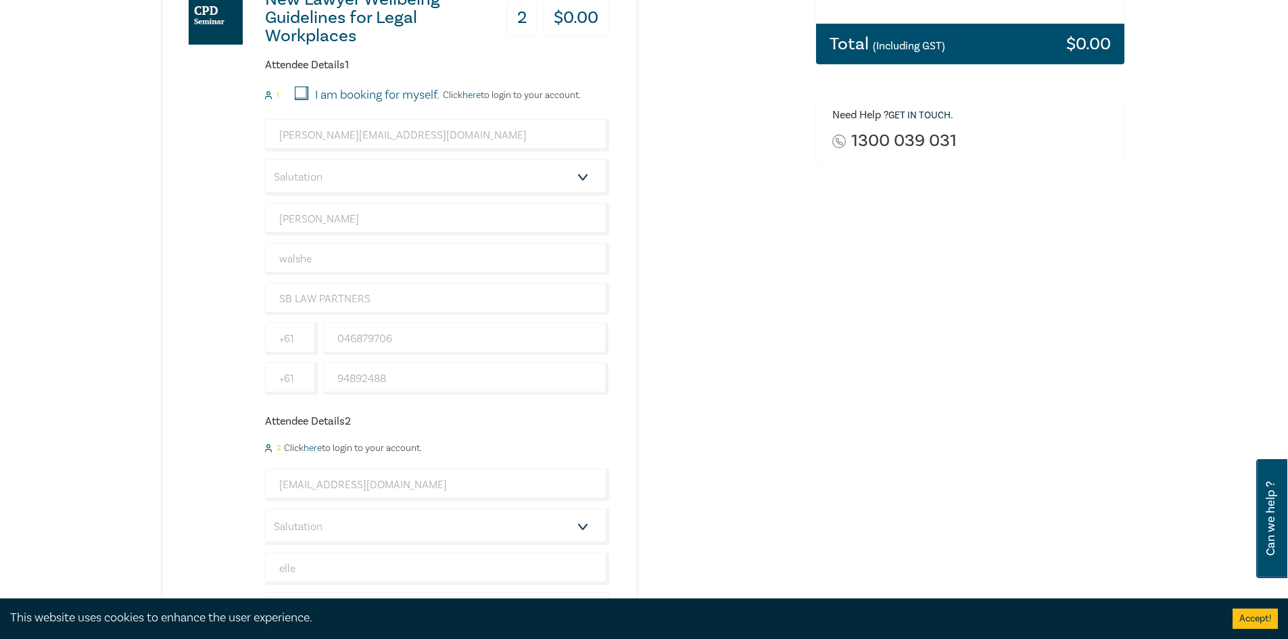
scroll to position [338, 0]
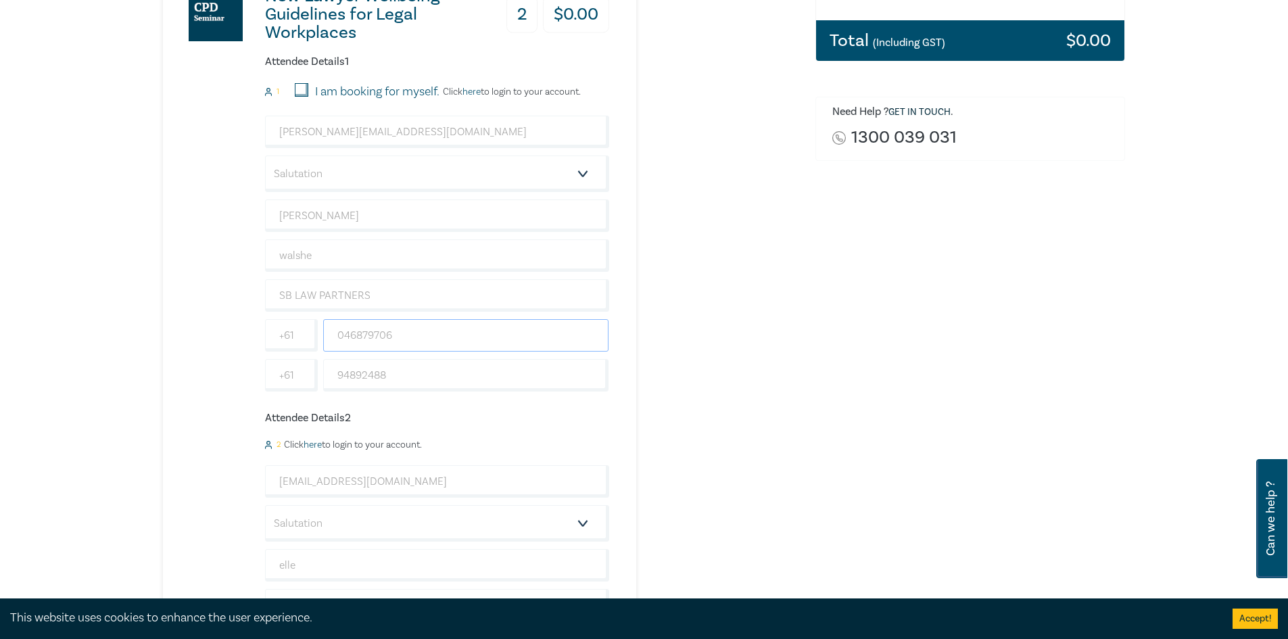
drag, startPoint x: 419, startPoint y: 329, endPoint x: 340, endPoint y: 332, distance: 78.5
click at [340, 332] on input "046879706" at bounding box center [466, 335] width 286 height 32
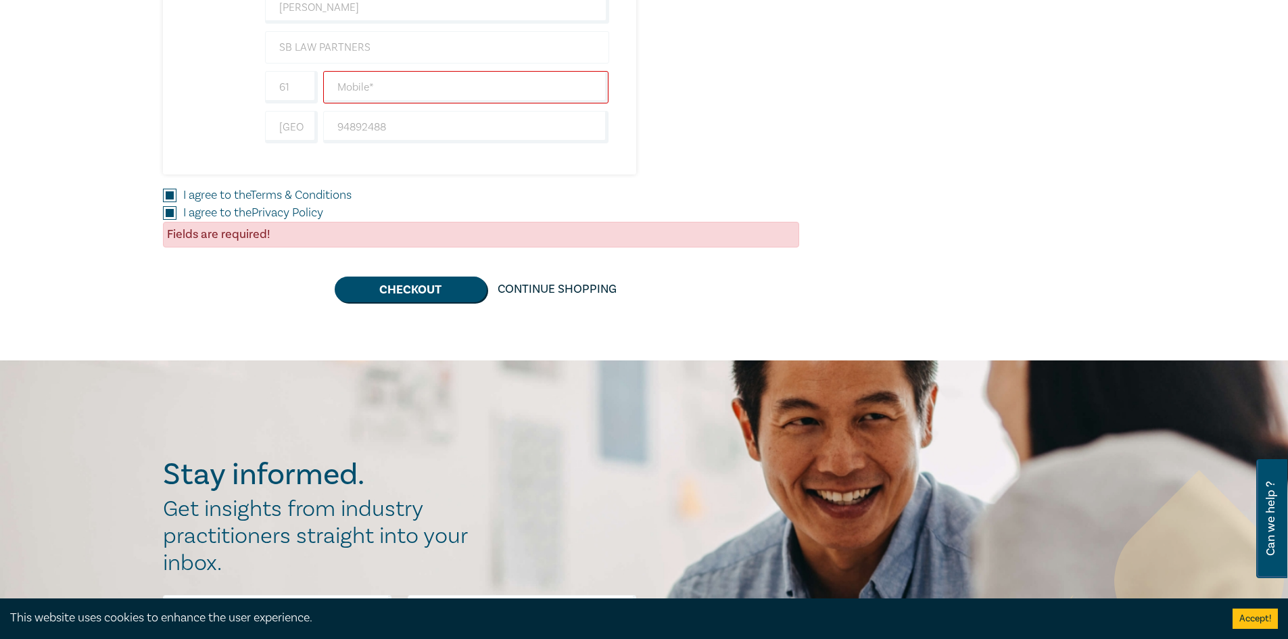
scroll to position [744, 0]
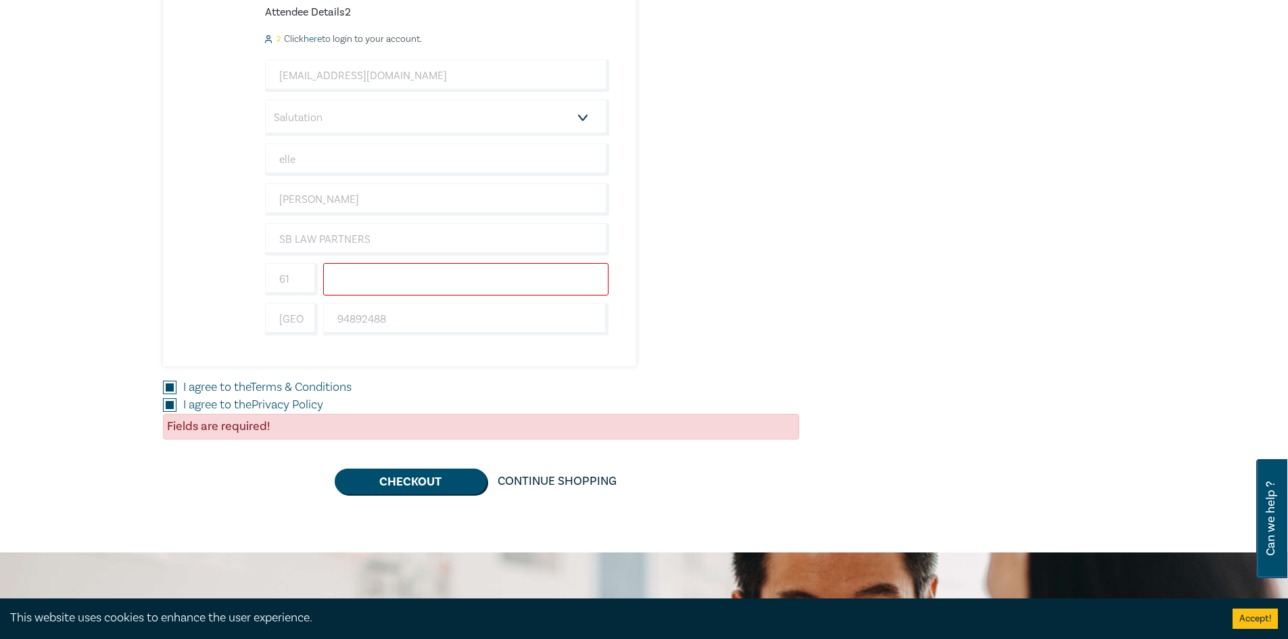
click at [358, 278] on input "text" at bounding box center [466, 279] width 286 height 32
paste input "046879706"
type input "046879706"
click at [391, 479] on button "Checkout" at bounding box center [411, 482] width 152 height 26
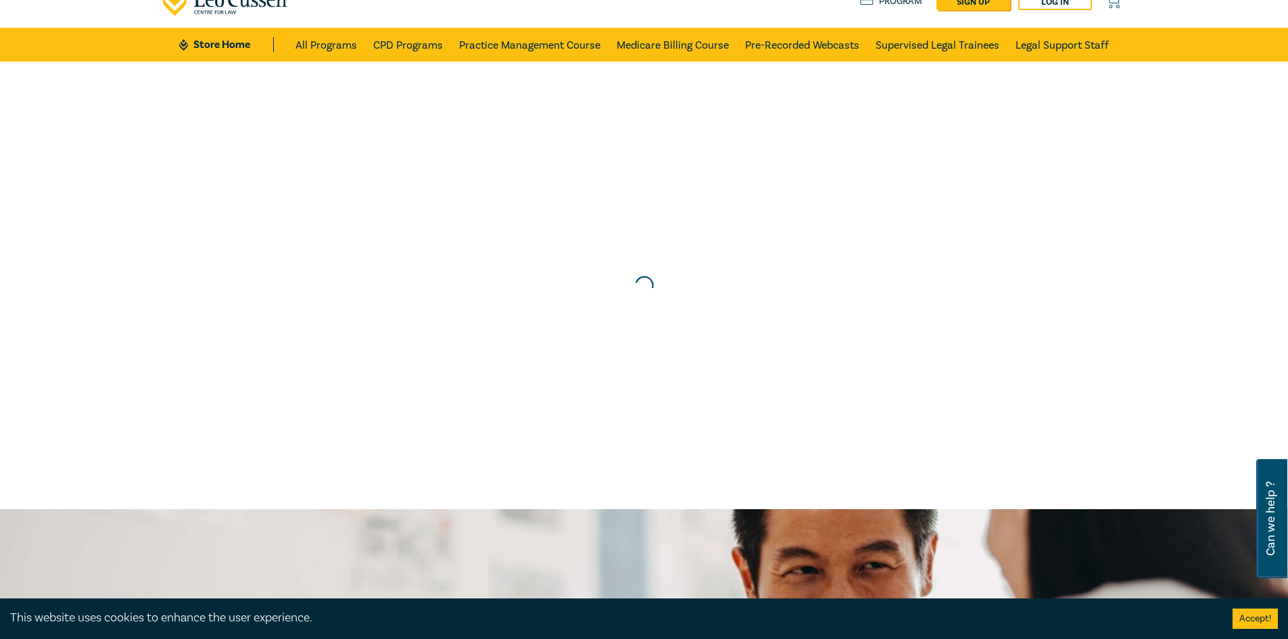
scroll to position [0, 0]
